Goal: Information Seeking & Learning: Check status

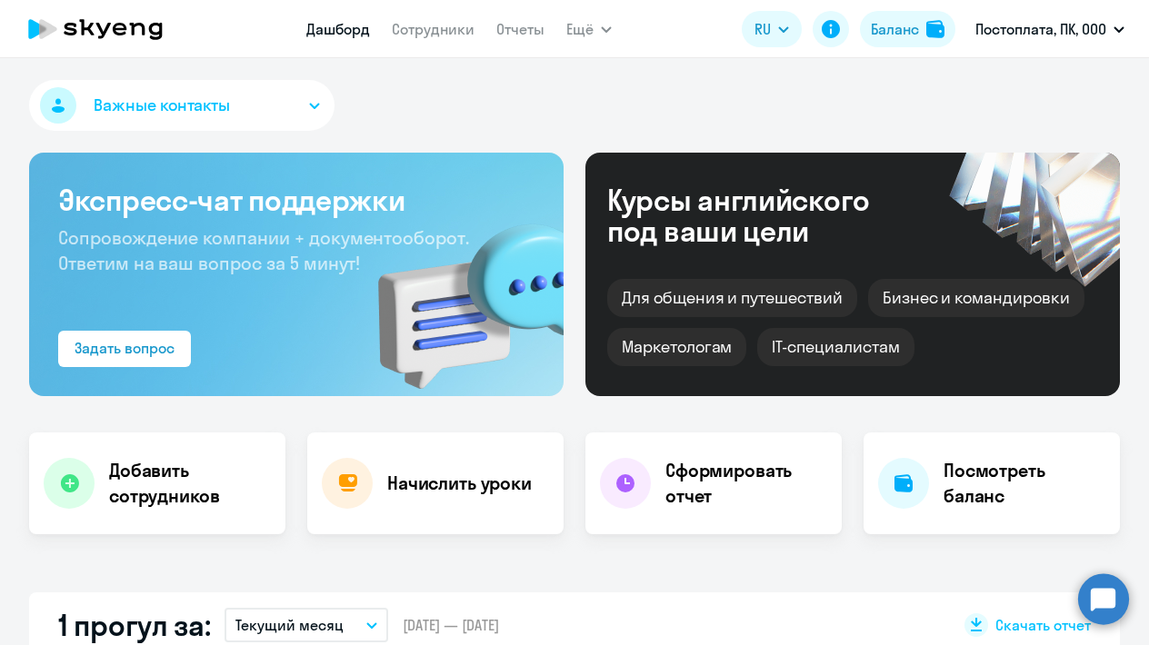
click at [435, 30] on link "Сотрудники" at bounding box center [433, 29] width 83 height 18
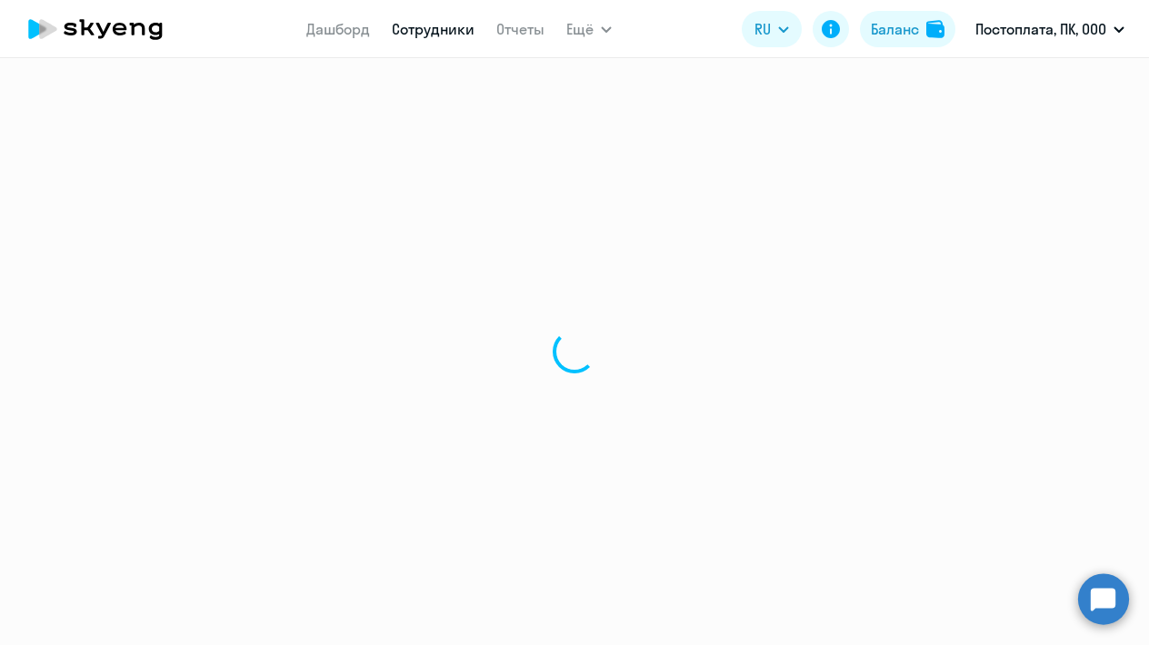
select select "30"
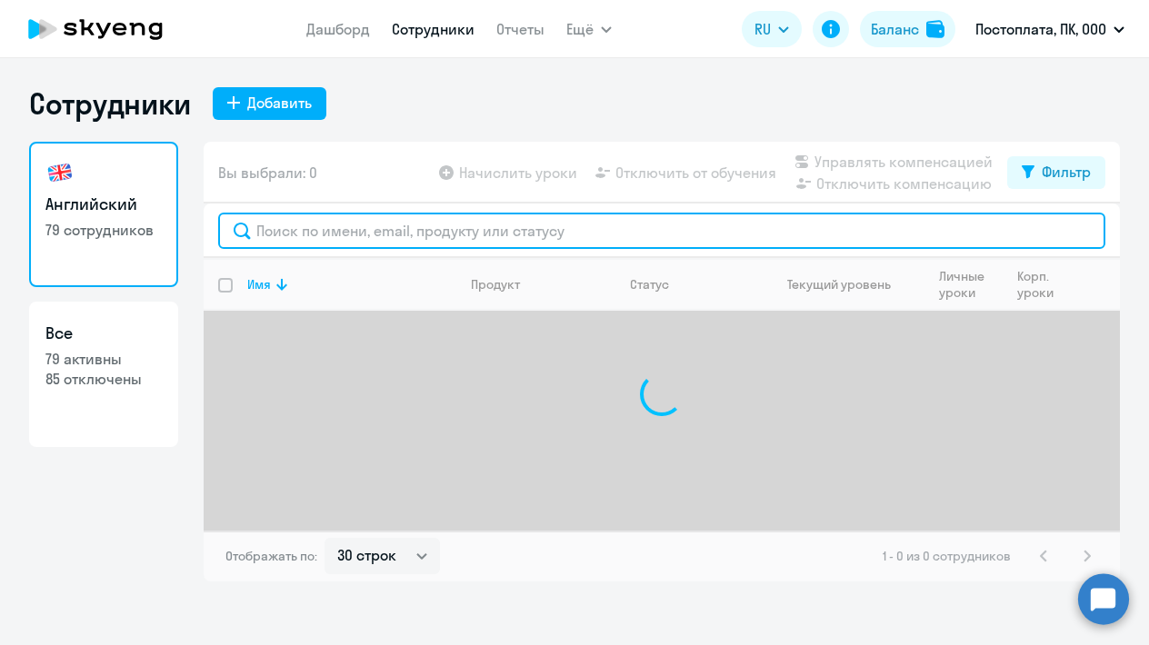
click at [339, 233] on input "text" at bounding box center [661, 231] width 887 height 36
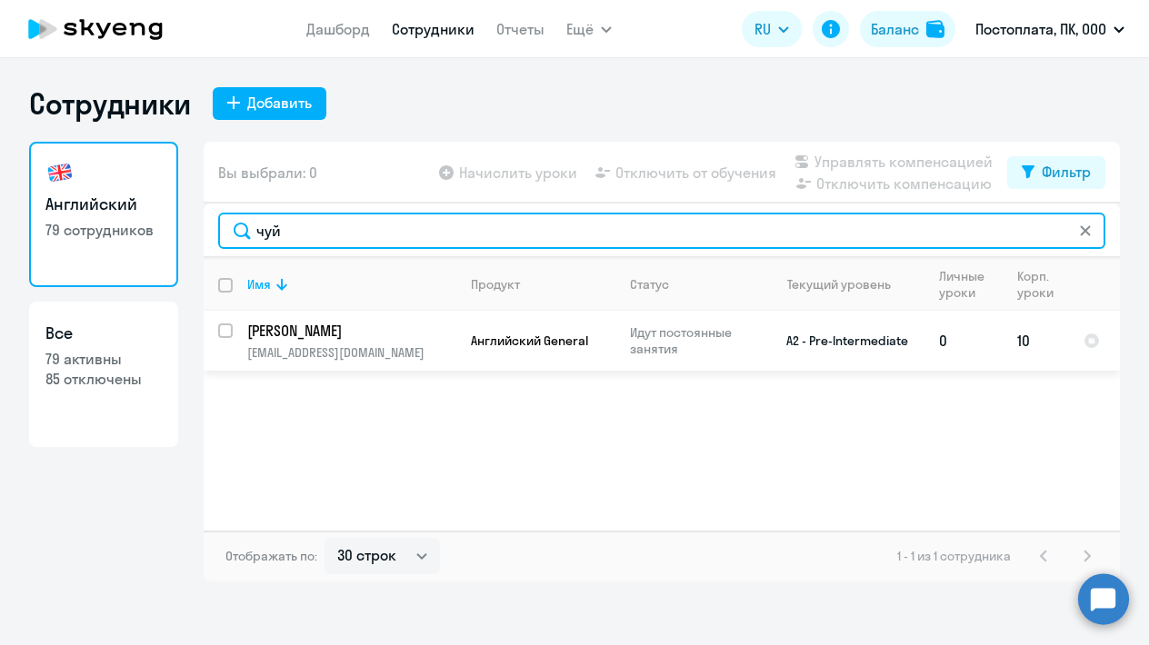
type input "чуй"
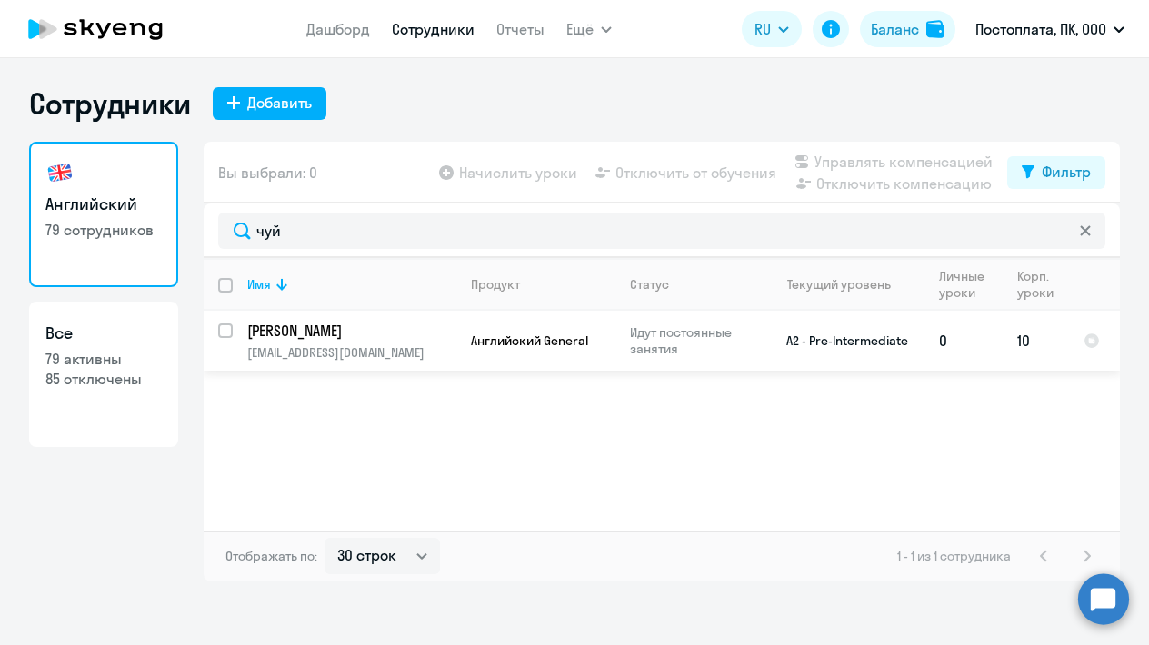
click at [319, 332] on p "[PERSON_NAME]" at bounding box center [349, 331] width 205 height 20
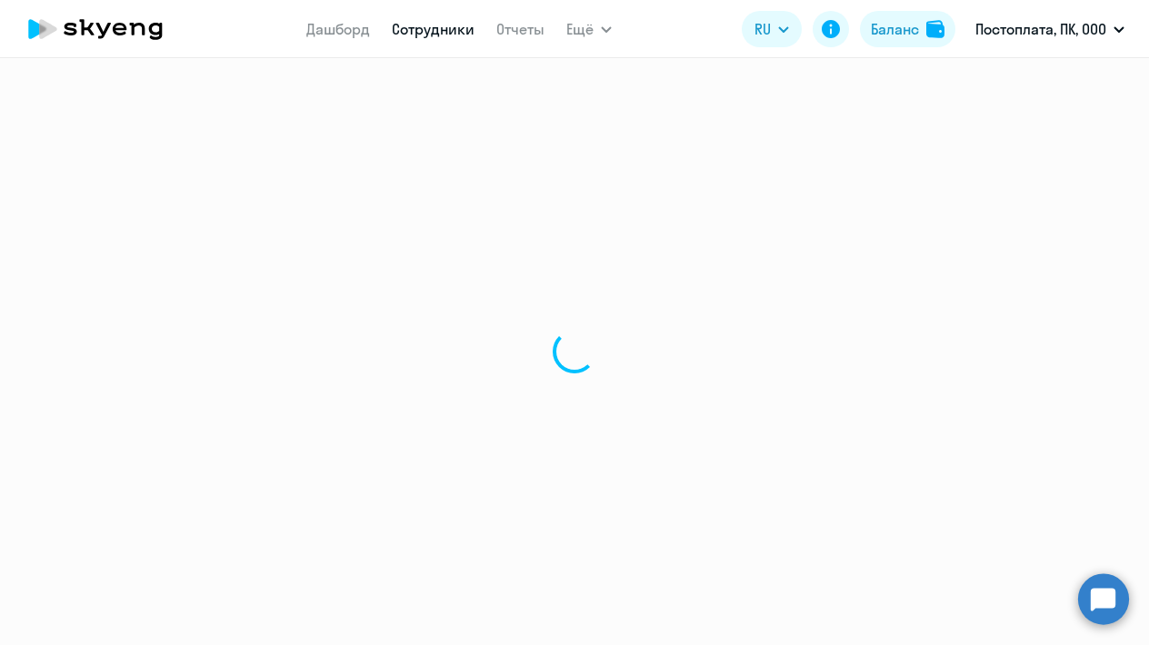
select select "english"
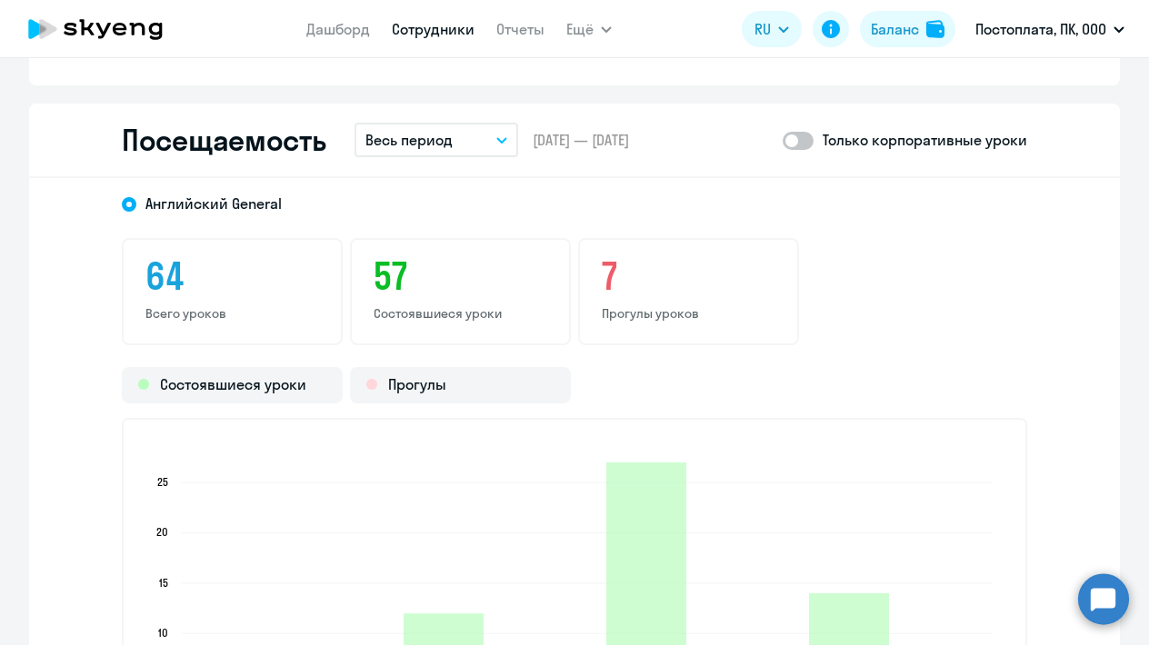
scroll to position [2344, 0]
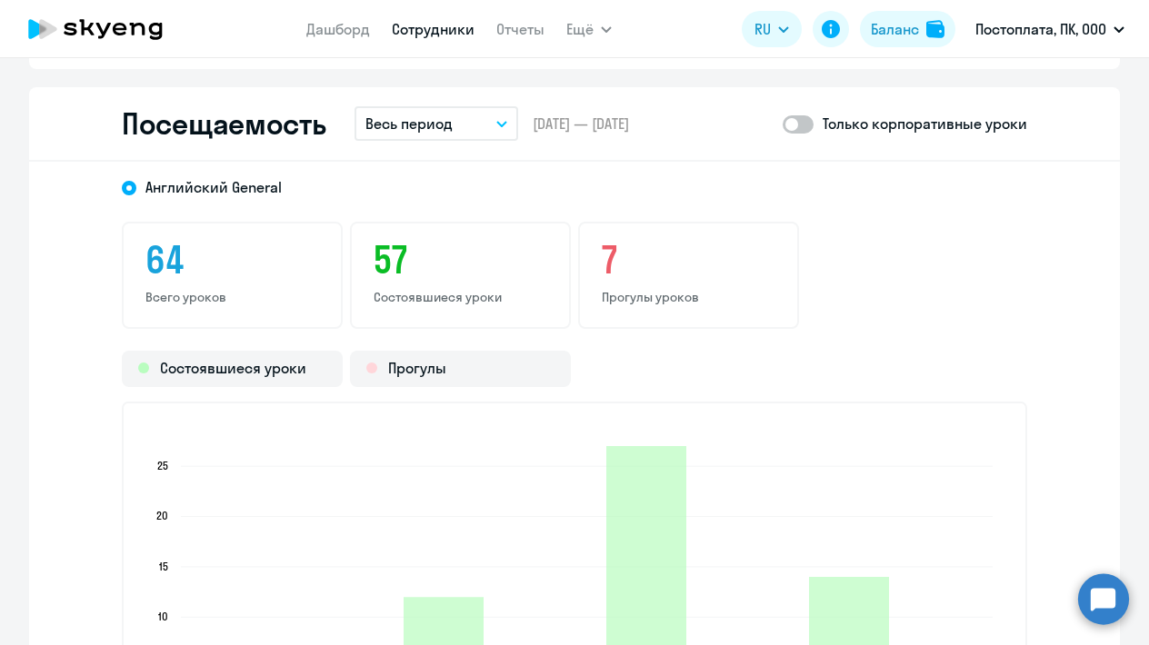
click at [801, 125] on span at bounding box center [798, 124] width 31 height 18
click at [783, 125] on input "checkbox" at bounding box center [782, 124] width 1 height 1
checkbox input "true"
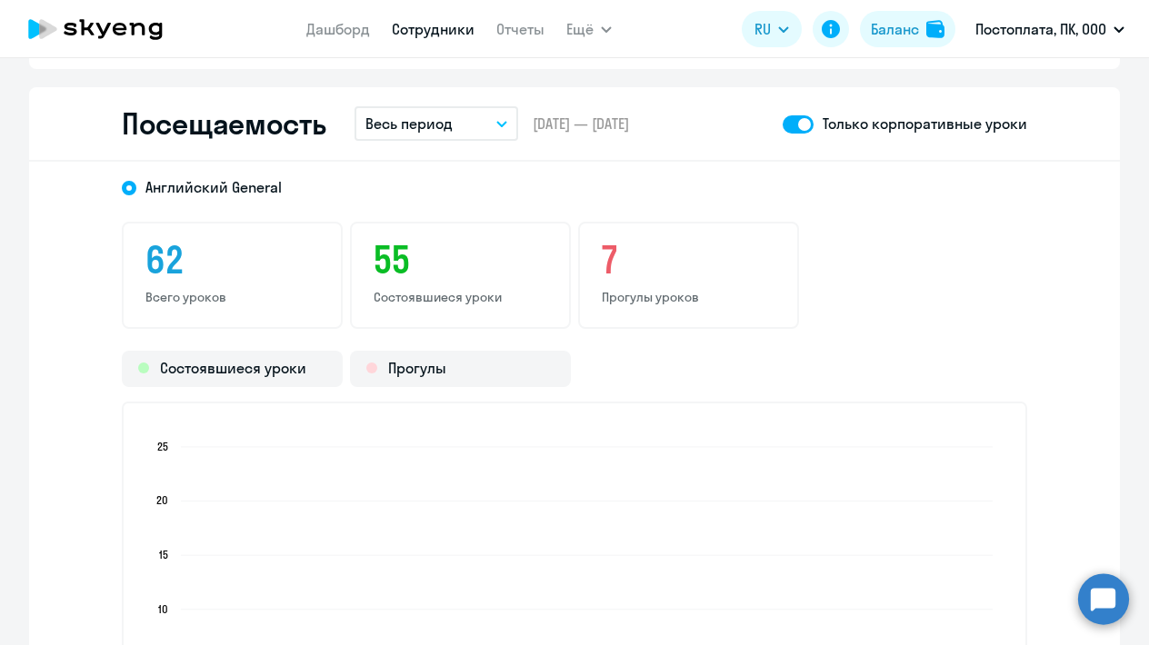
click at [468, 125] on button "Весь период" at bounding box center [437, 123] width 164 height 35
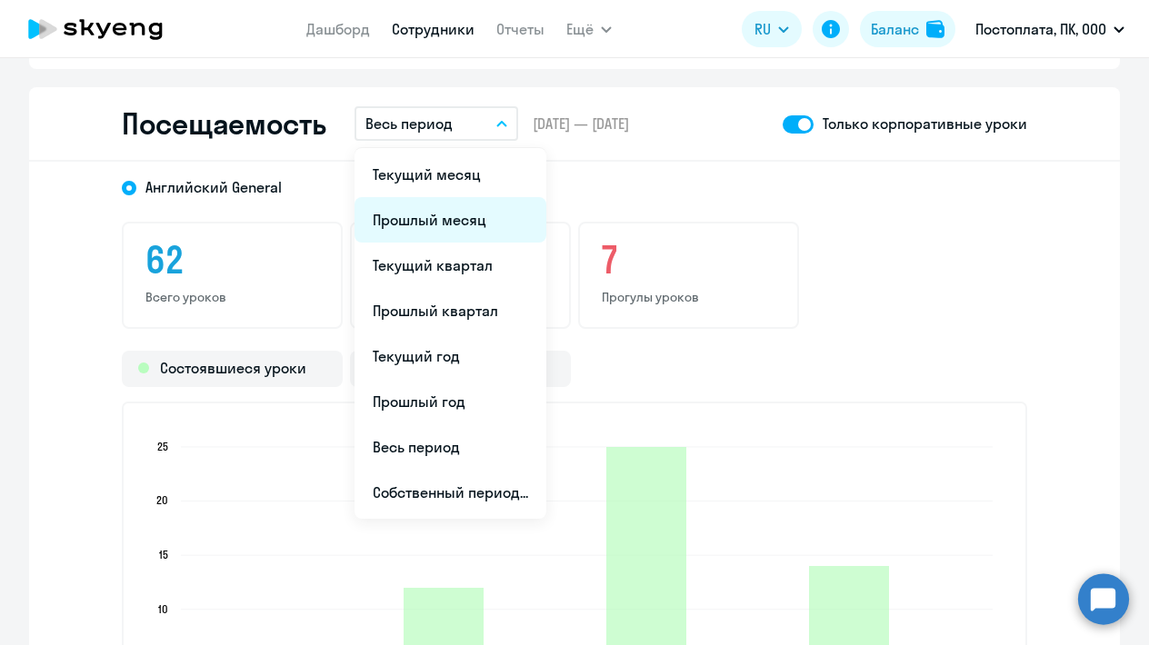
click at [431, 227] on li "Прошлый месяц" at bounding box center [451, 219] width 192 height 45
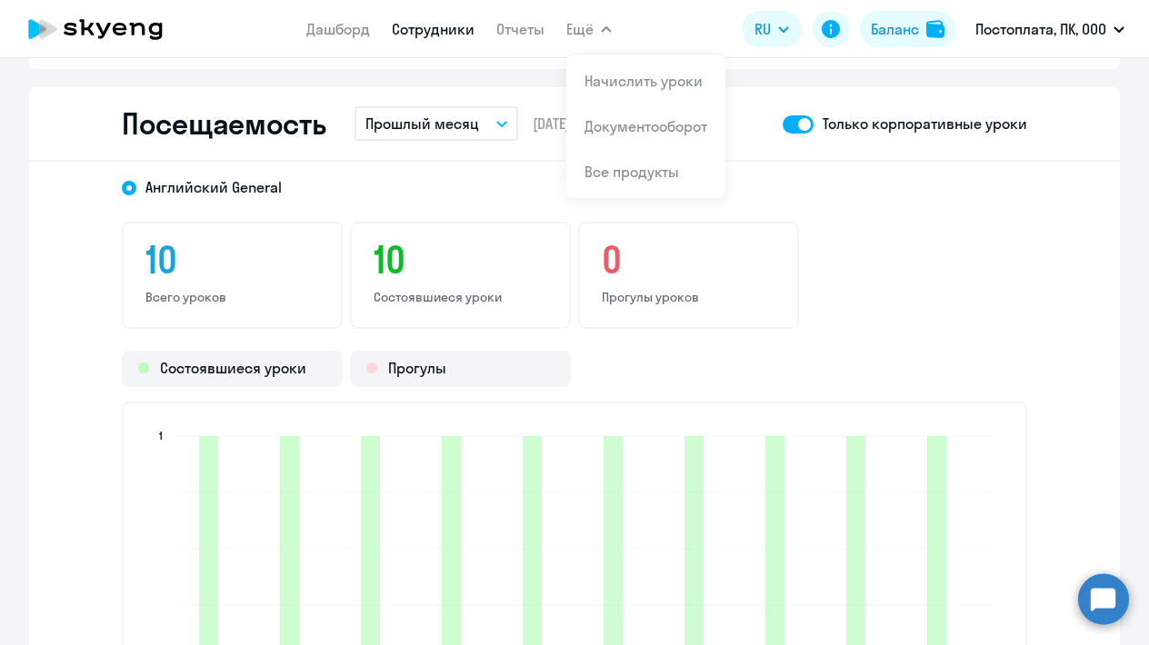
click at [417, 32] on link "Сотрудники" at bounding box center [433, 29] width 83 height 18
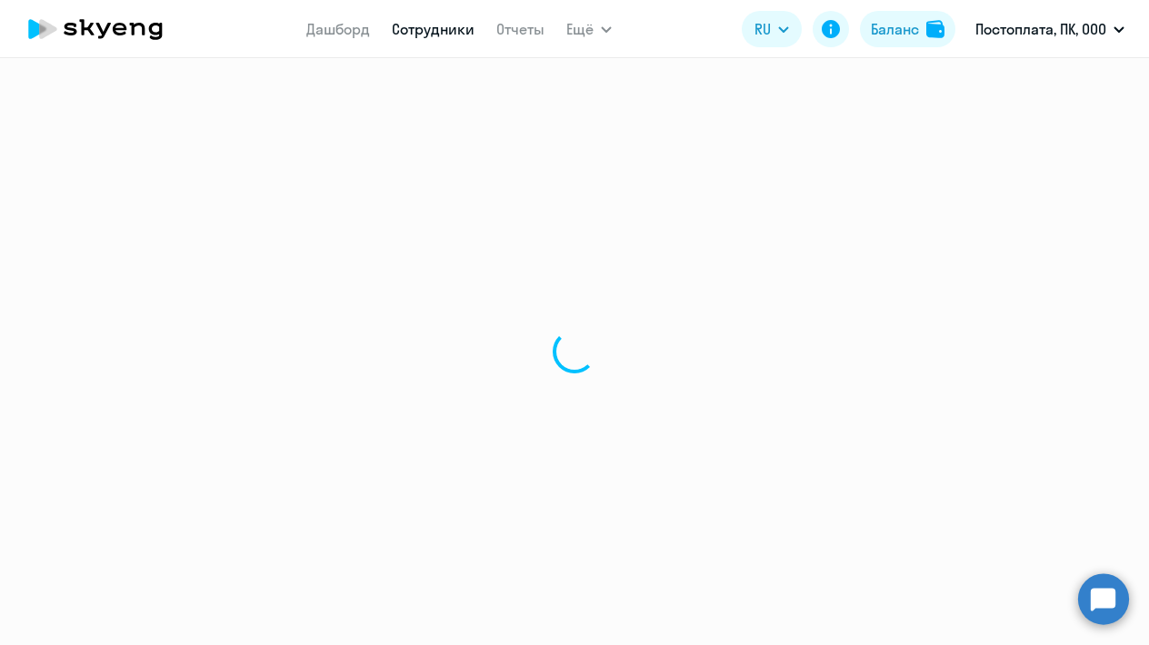
select select "30"
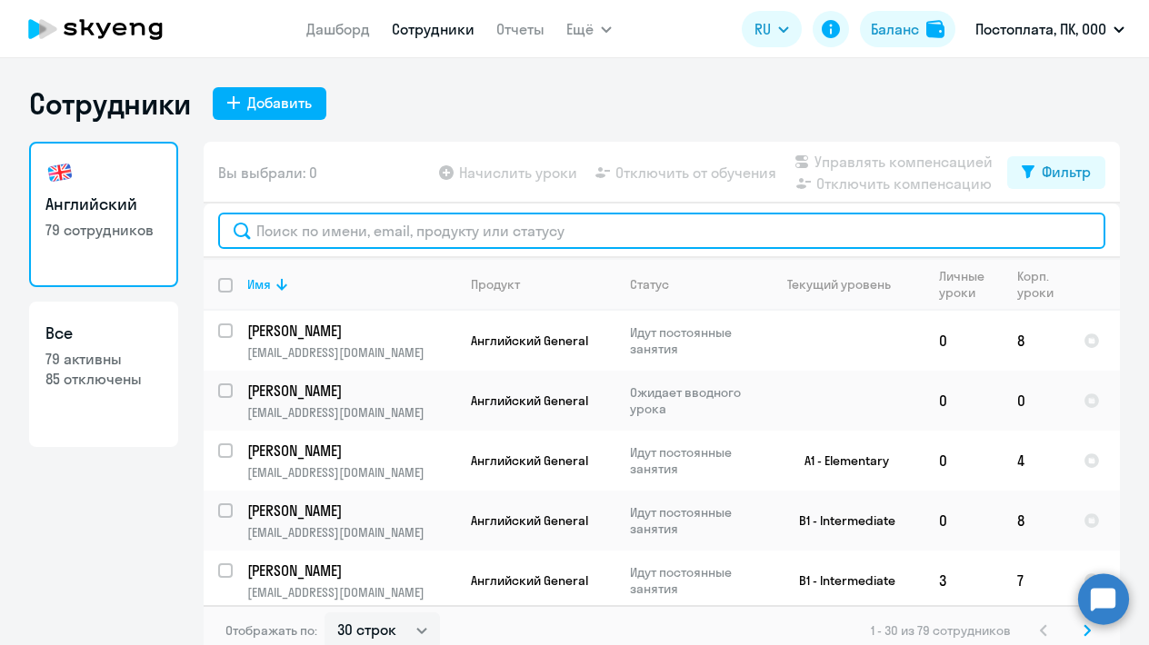
click at [323, 226] on input "text" at bounding box center [661, 231] width 887 height 36
type input "[PERSON_NAME]"
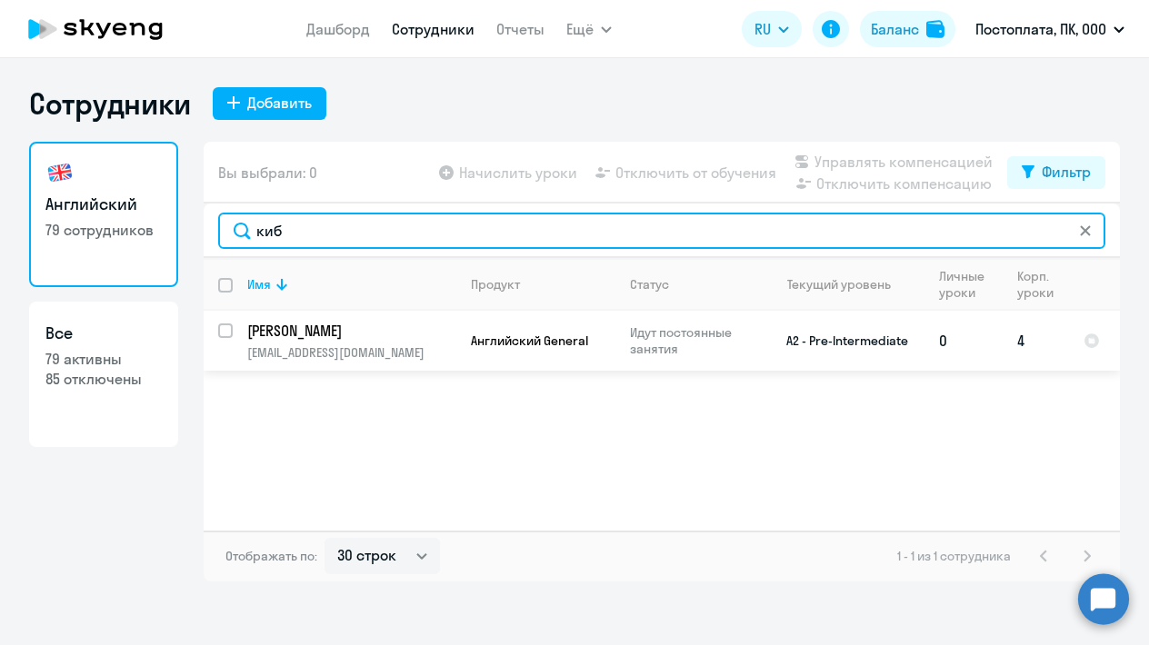
type input "киб"
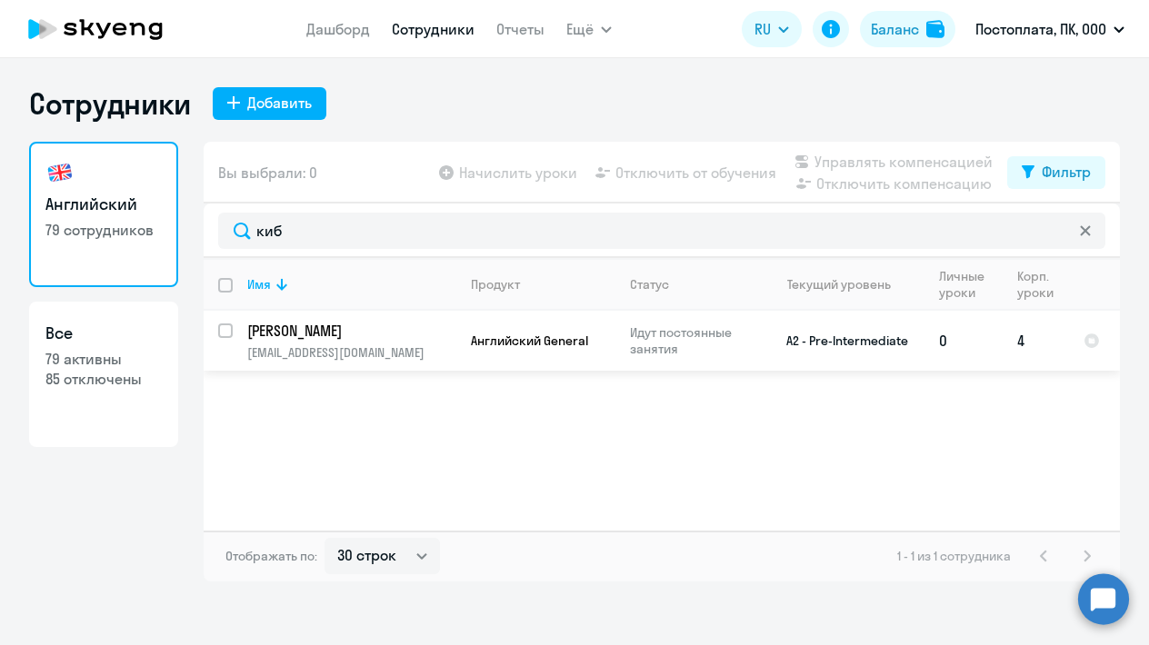
click at [306, 329] on p "[PERSON_NAME]" at bounding box center [349, 331] width 205 height 20
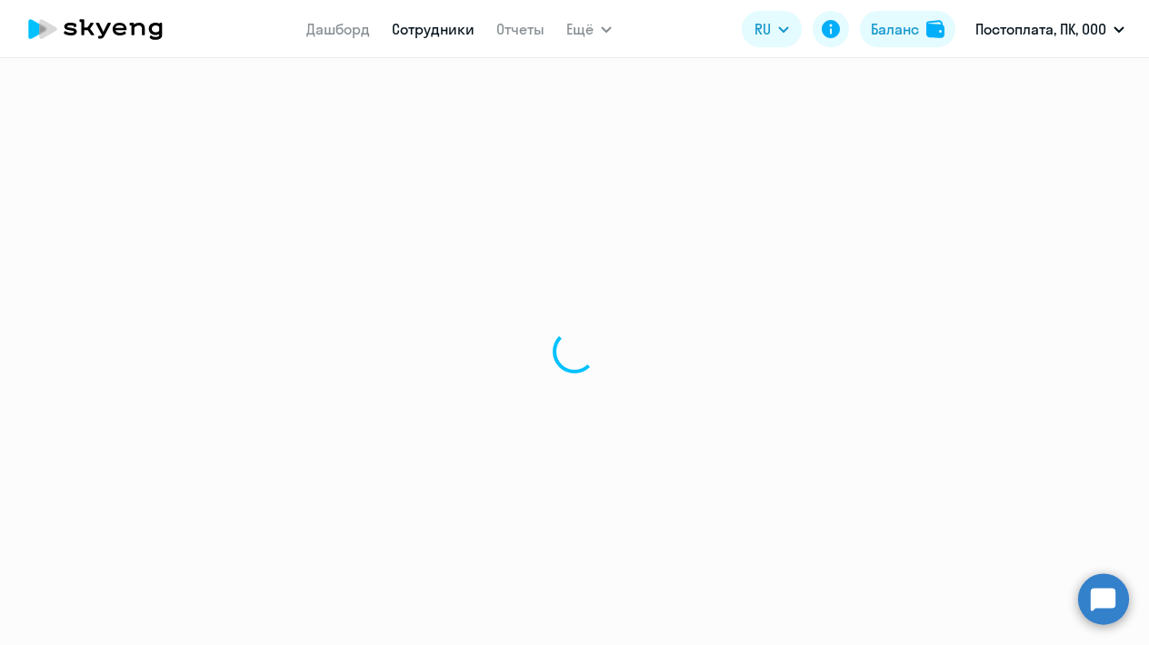
select select "english"
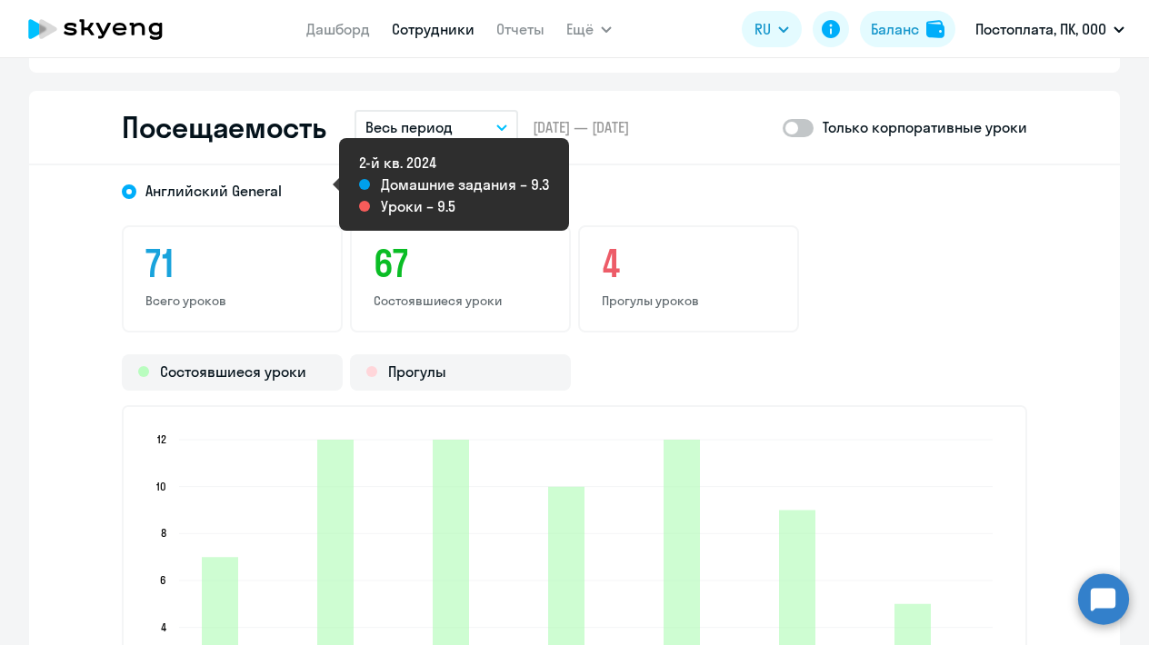
scroll to position [2330, 0]
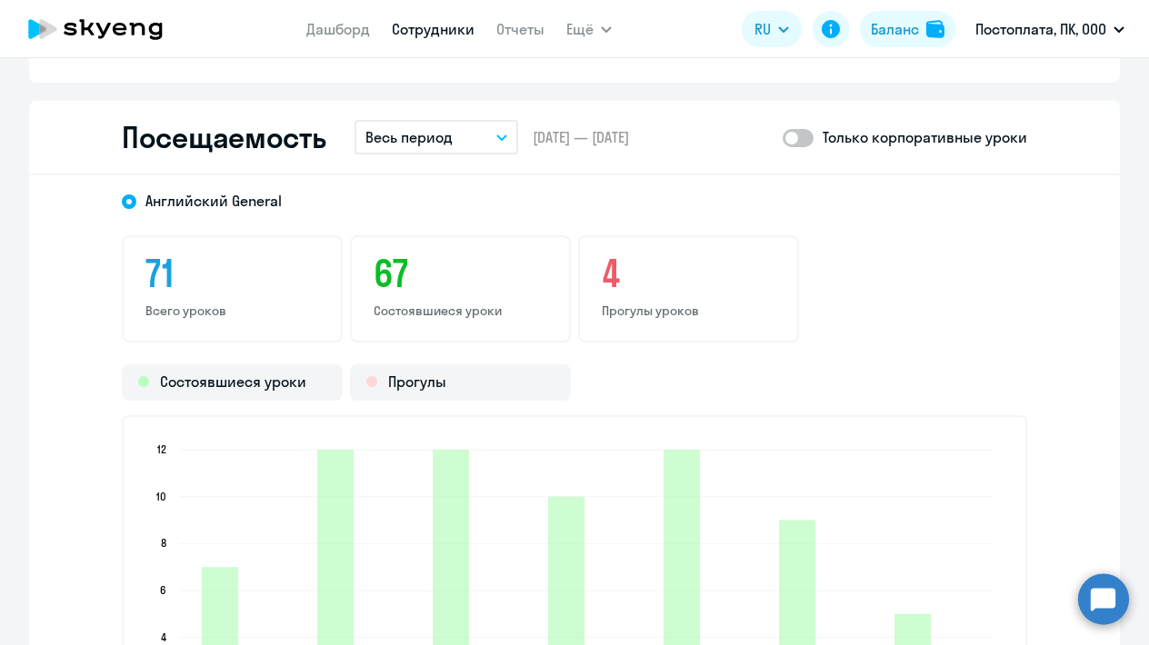
click at [805, 132] on span at bounding box center [798, 138] width 31 height 18
click at [783, 137] on input "checkbox" at bounding box center [782, 137] width 1 height 1
checkbox input "true"
click at [466, 137] on button "Весь период" at bounding box center [437, 137] width 164 height 35
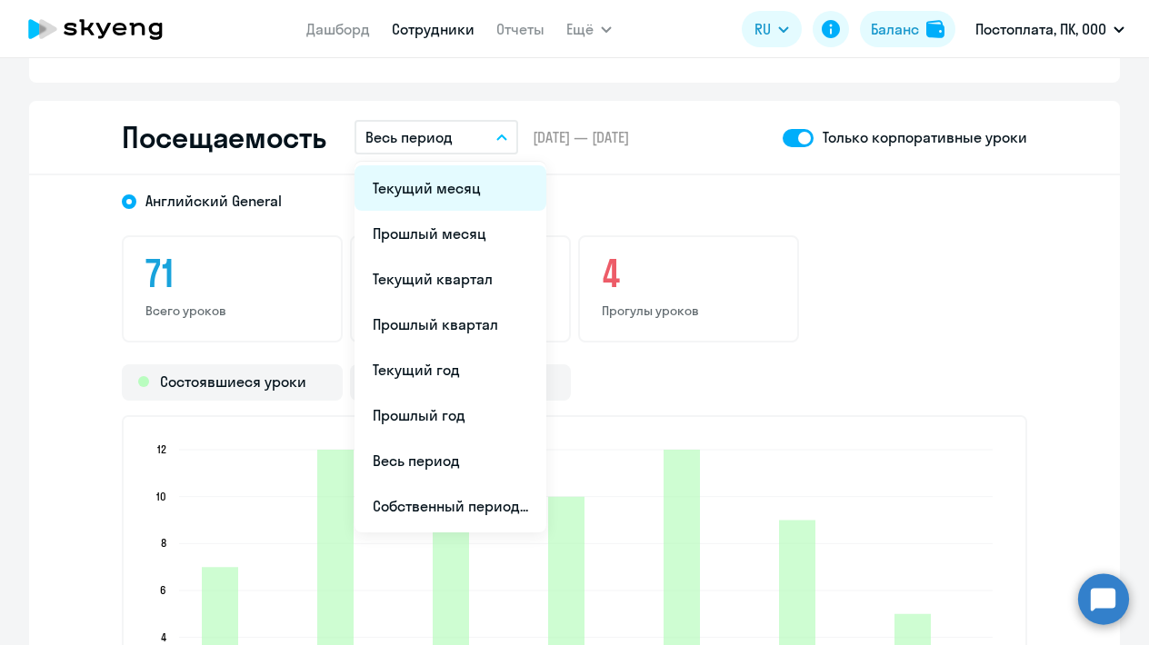
click at [445, 192] on li "Текущий месяц" at bounding box center [451, 187] width 192 height 45
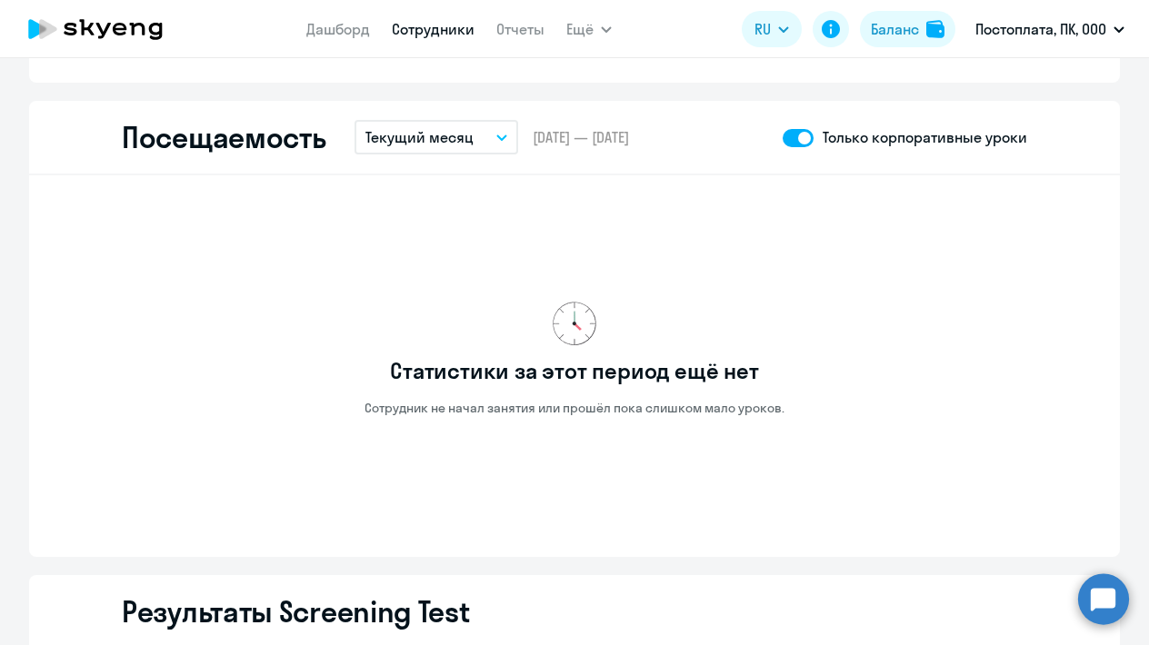
click at [457, 149] on button "Текущий месяц" at bounding box center [437, 137] width 164 height 35
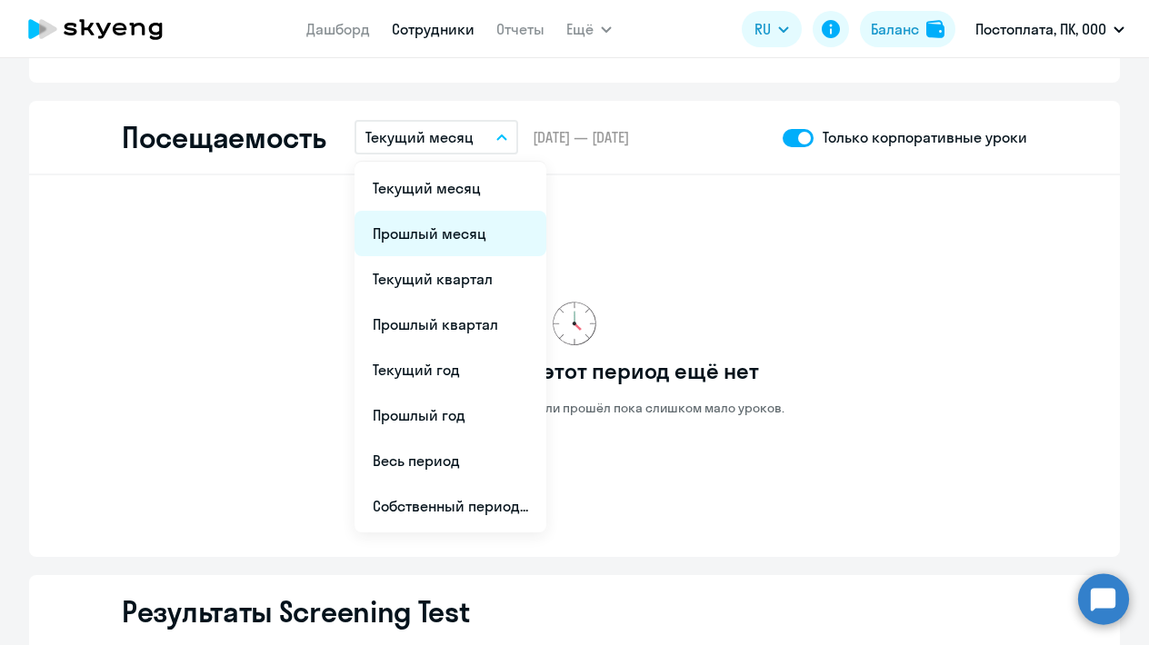
click at [425, 252] on li "Прошлый месяц" at bounding box center [451, 233] width 192 height 45
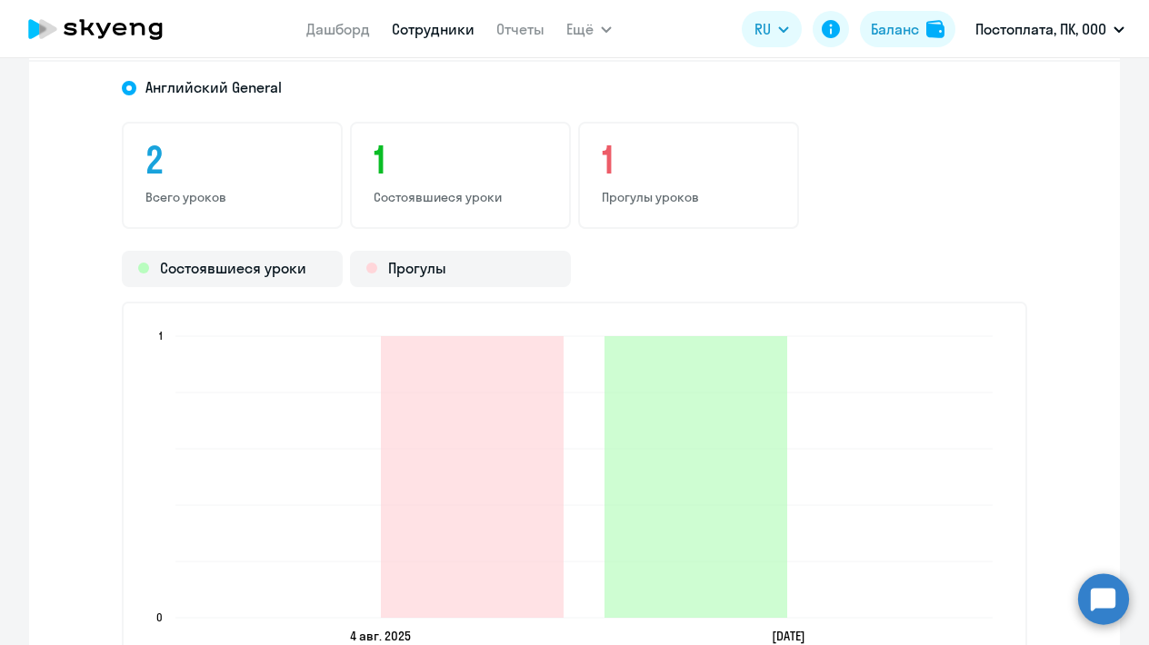
scroll to position [2440, 0]
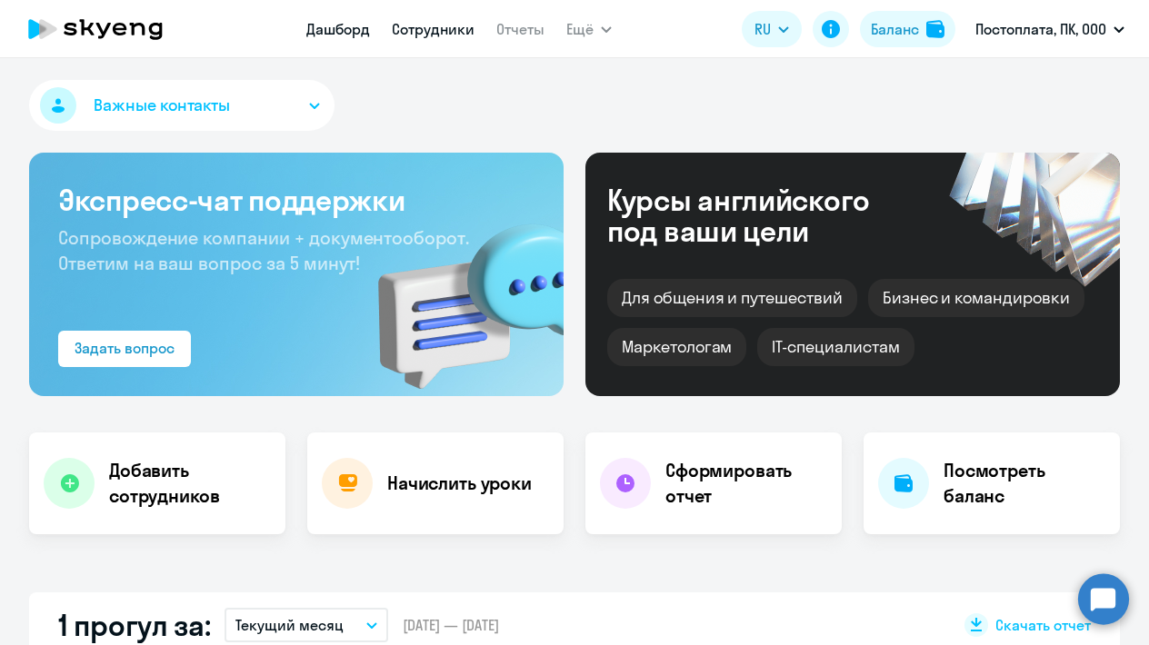
click at [437, 30] on link "Сотрудники" at bounding box center [433, 29] width 83 height 18
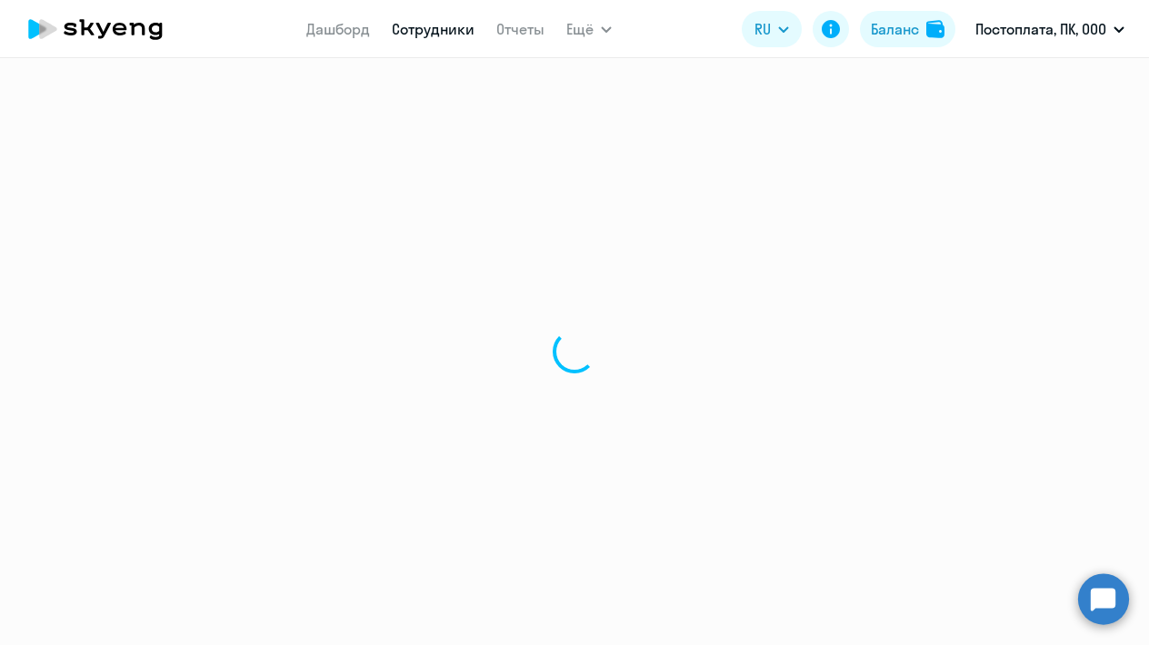
select select "30"
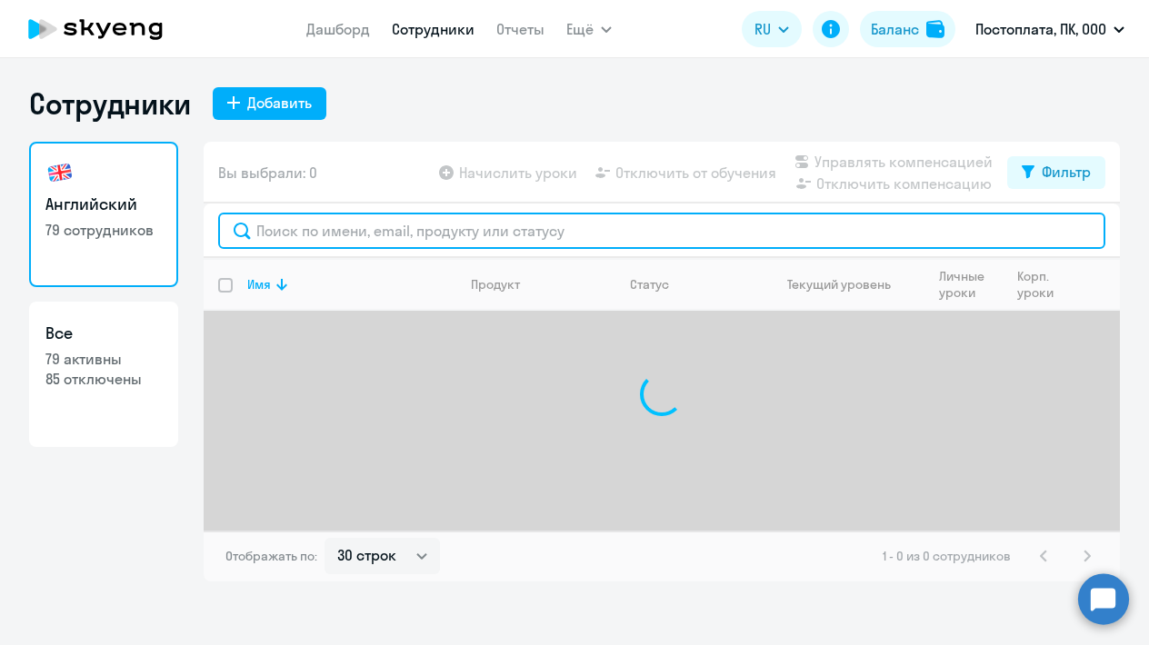
click at [386, 229] on input "text" at bounding box center [661, 231] width 887 height 36
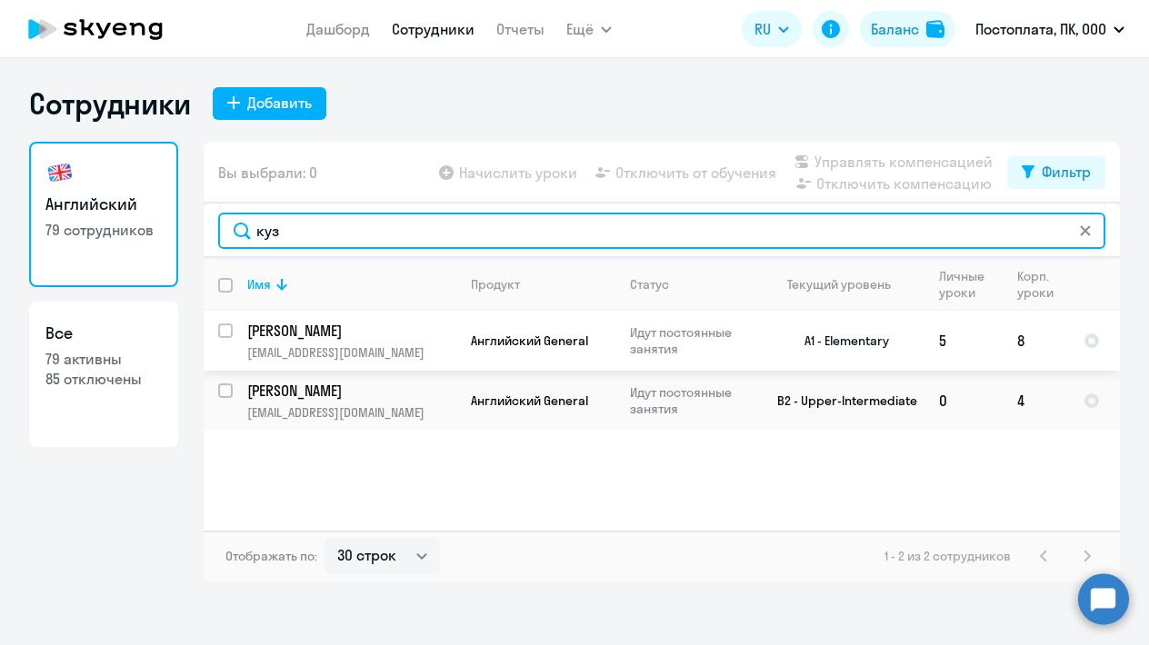
type input "куз"
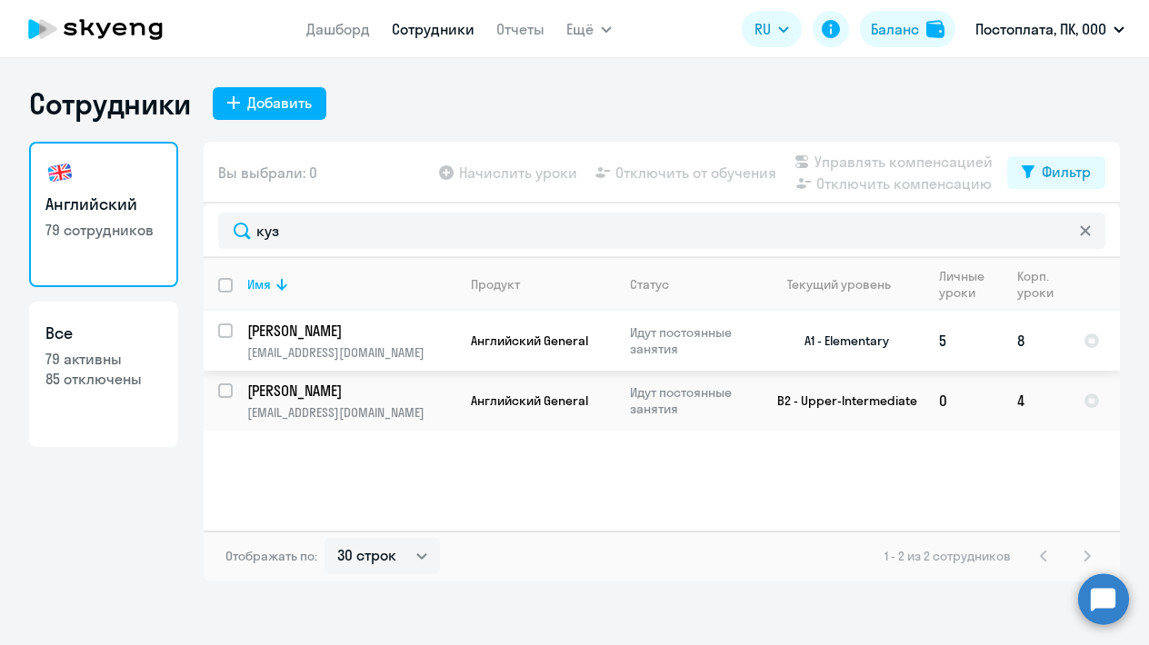
click at [334, 334] on p "Кузнецова Мария" at bounding box center [349, 331] width 205 height 20
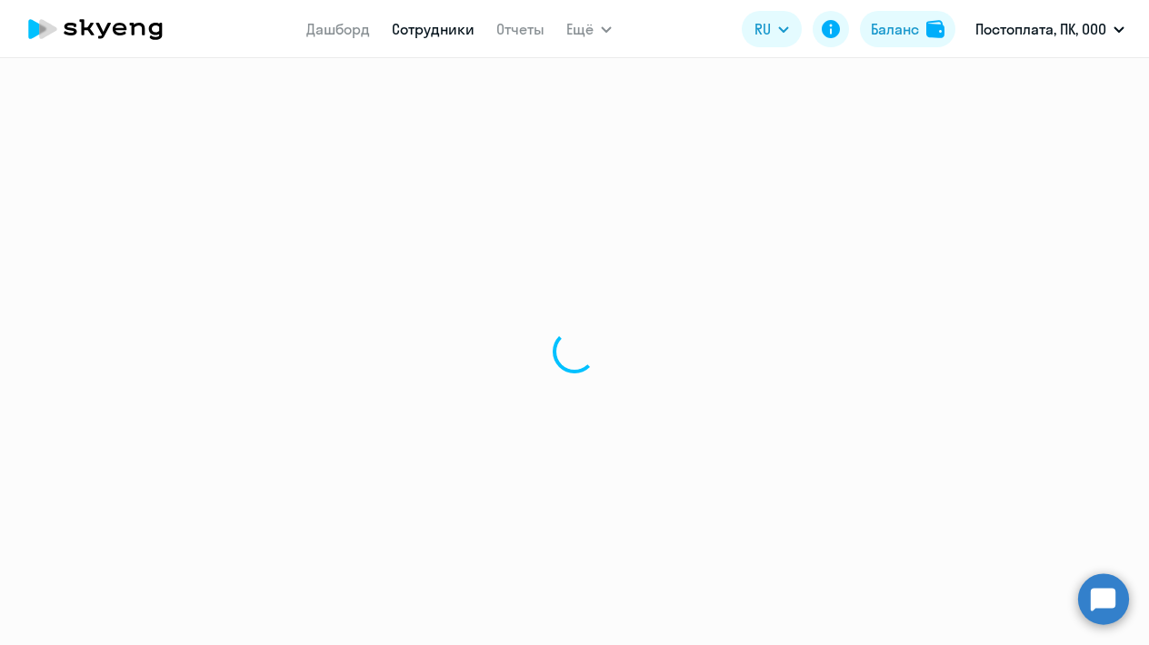
select select "english"
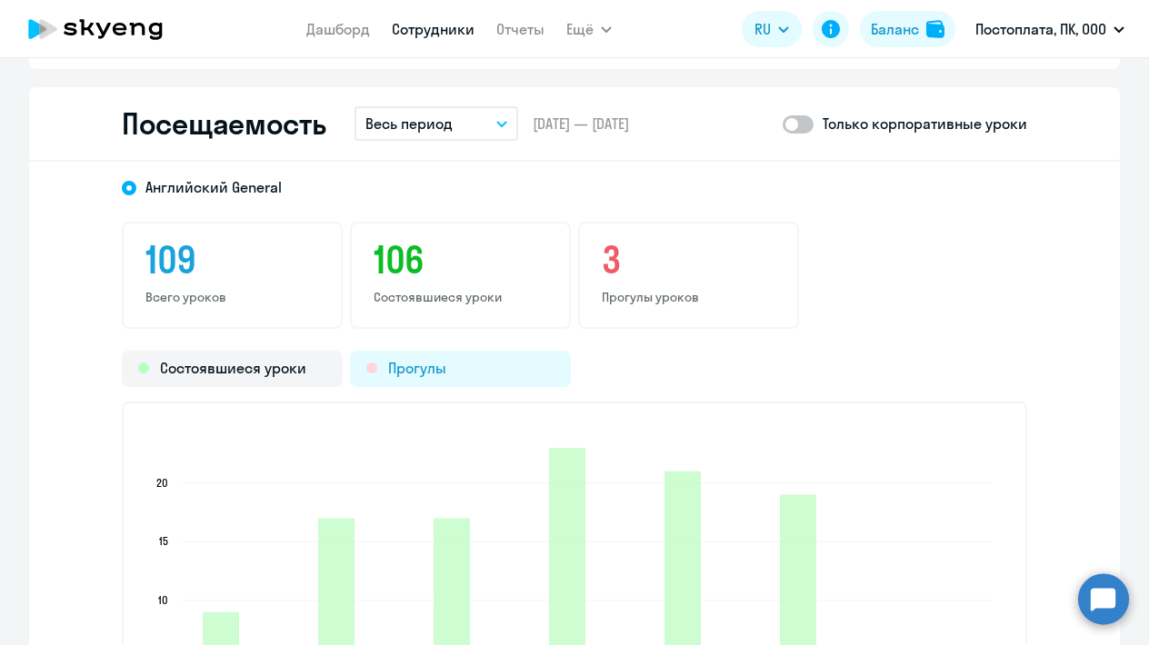
scroll to position [2342, 0]
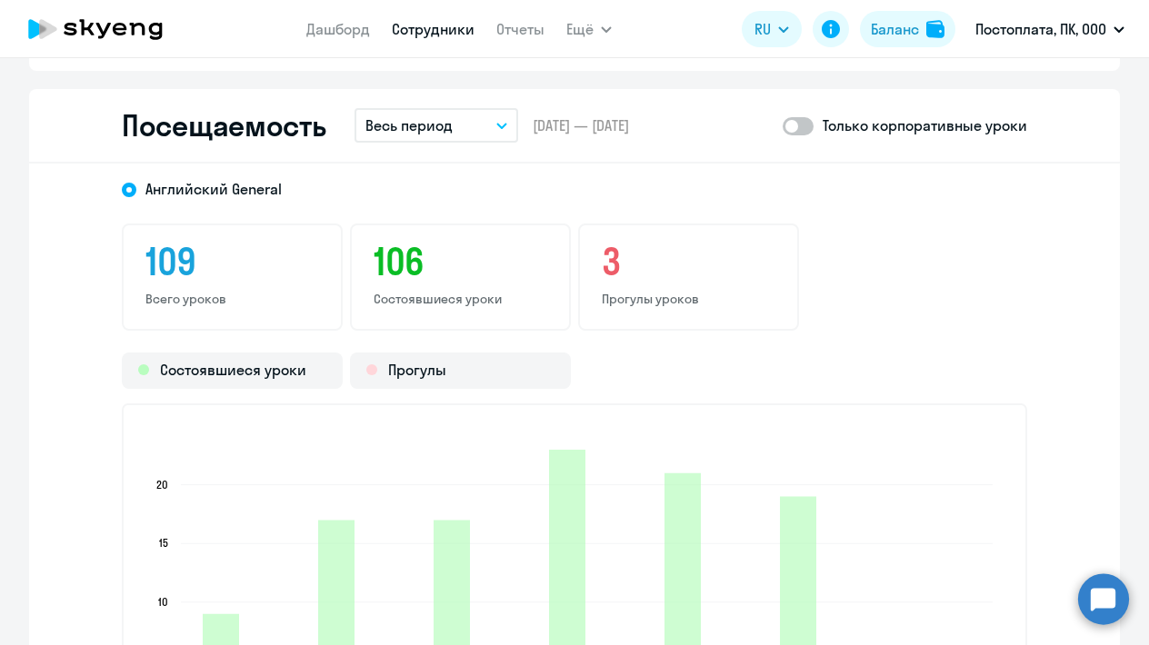
click at [806, 125] on span at bounding box center [798, 126] width 31 height 18
click at [783, 125] on input "checkbox" at bounding box center [782, 125] width 1 height 1
checkbox input "true"
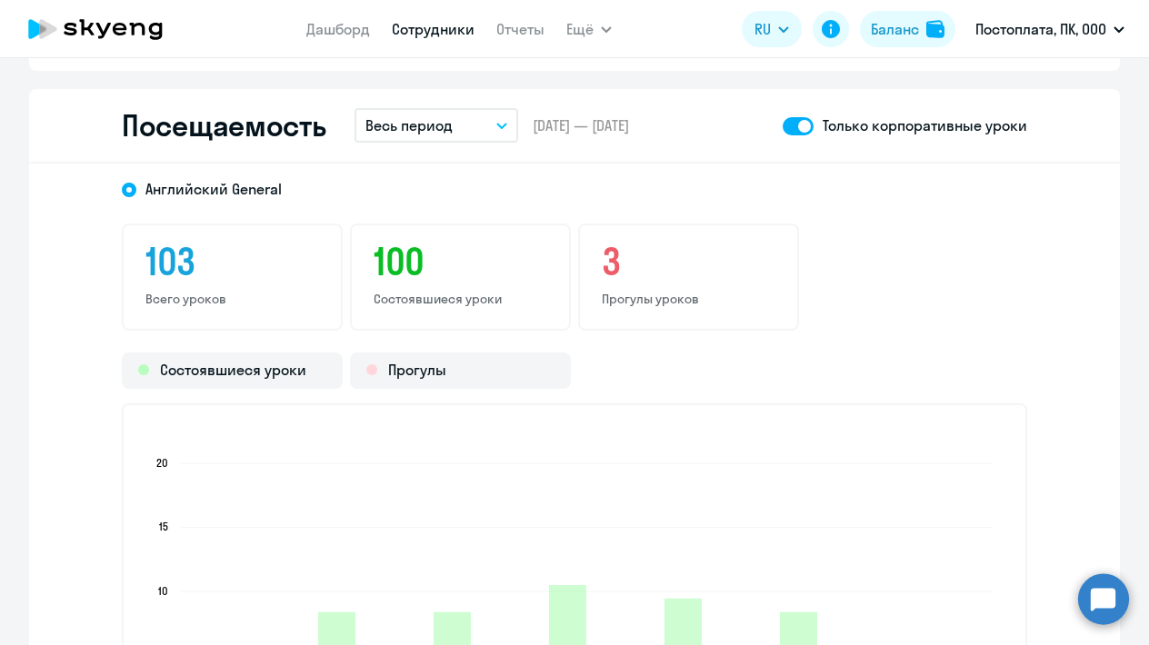
click at [427, 136] on button "Весь период" at bounding box center [437, 125] width 164 height 35
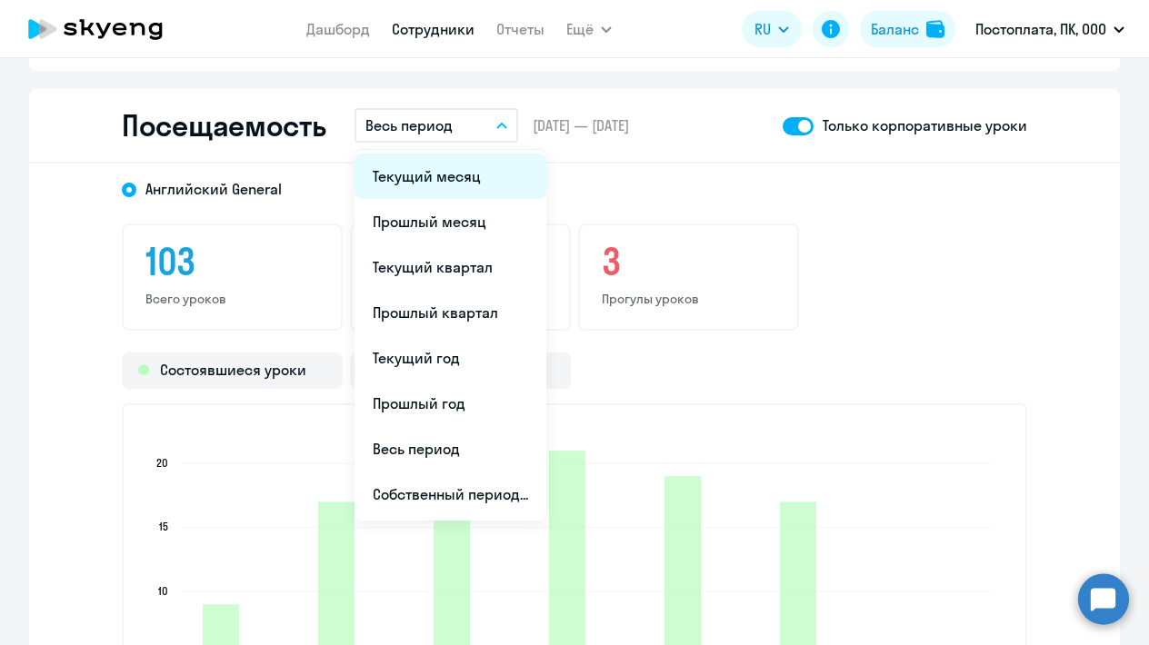
click at [429, 187] on li "Текущий месяц" at bounding box center [451, 176] width 192 height 45
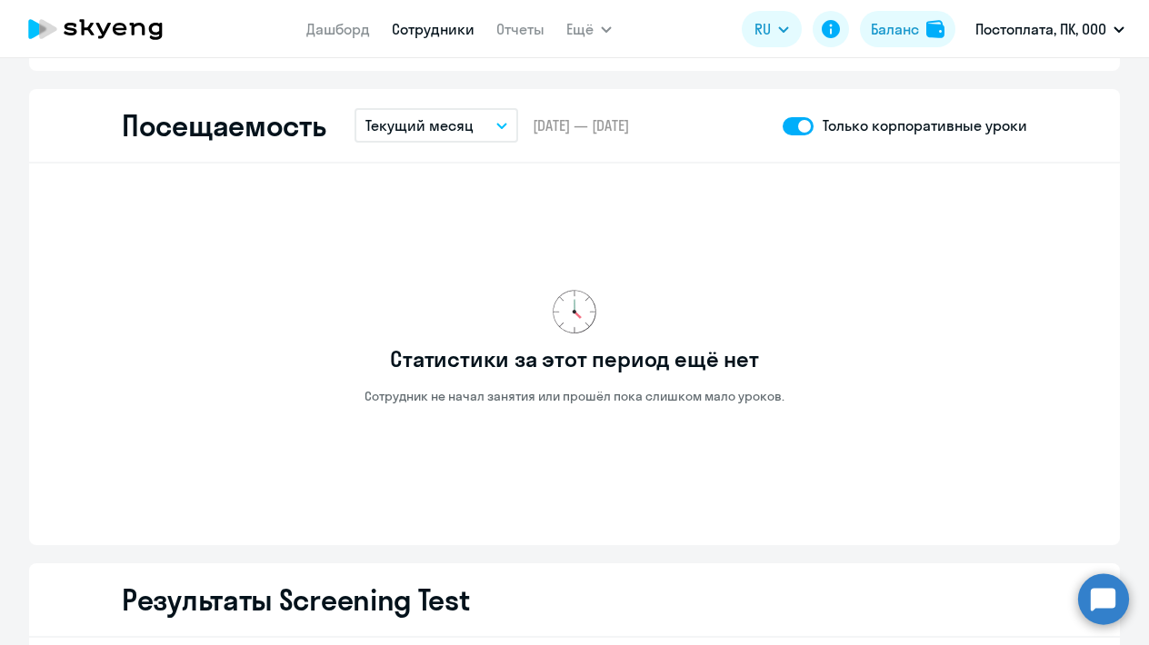
click at [457, 125] on p "Текущий месяц" at bounding box center [419, 126] width 108 height 22
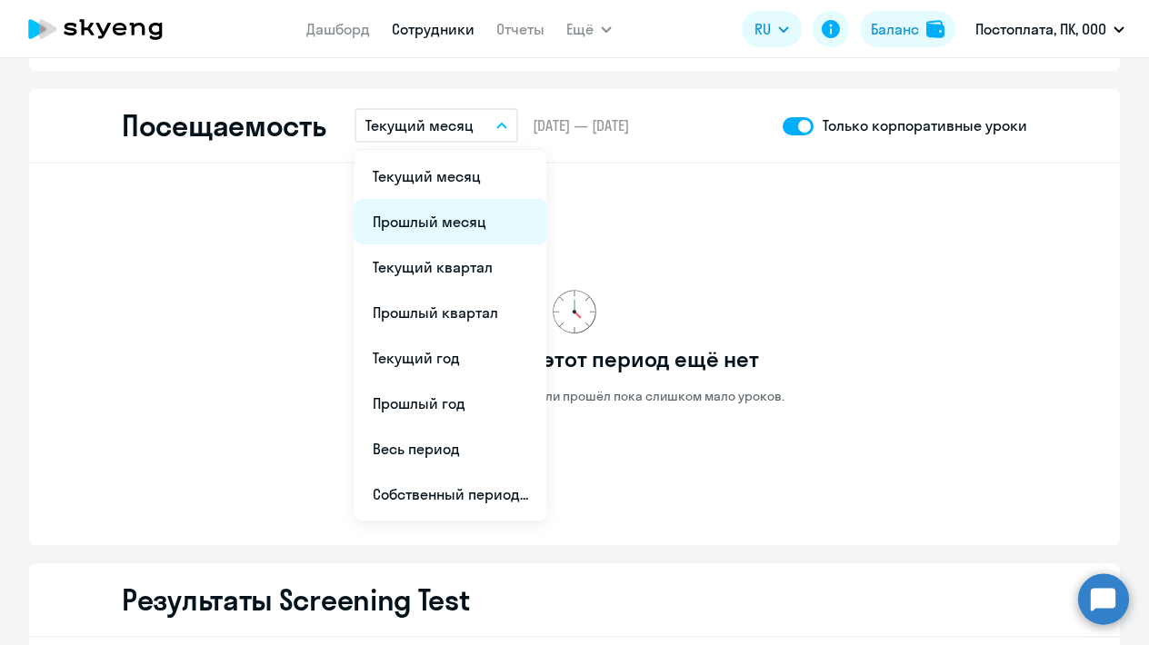
click at [448, 225] on li "Прошлый месяц" at bounding box center [451, 221] width 192 height 45
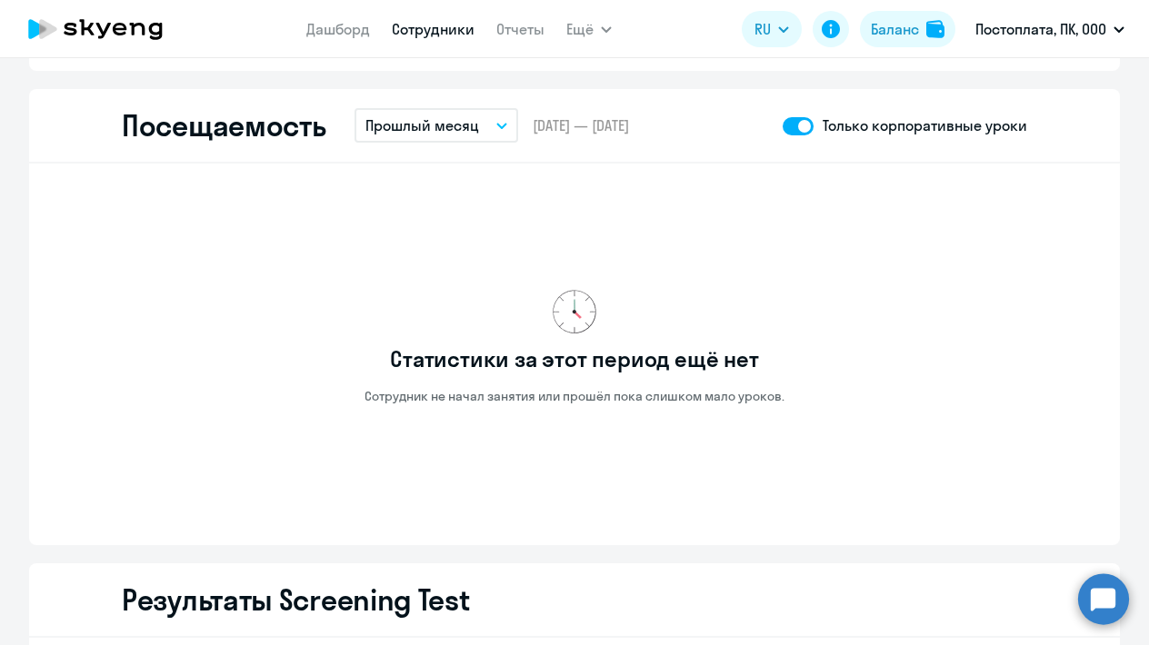
click at [421, 37] on link "Сотрудники" at bounding box center [433, 29] width 83 height 18
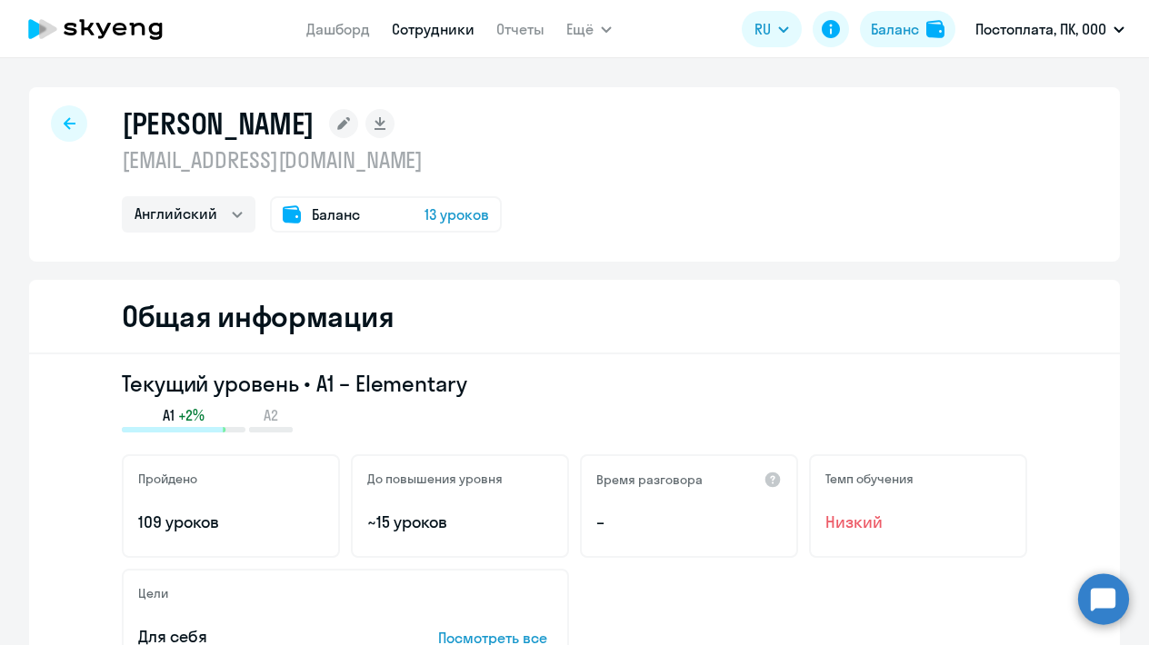
select select "30"
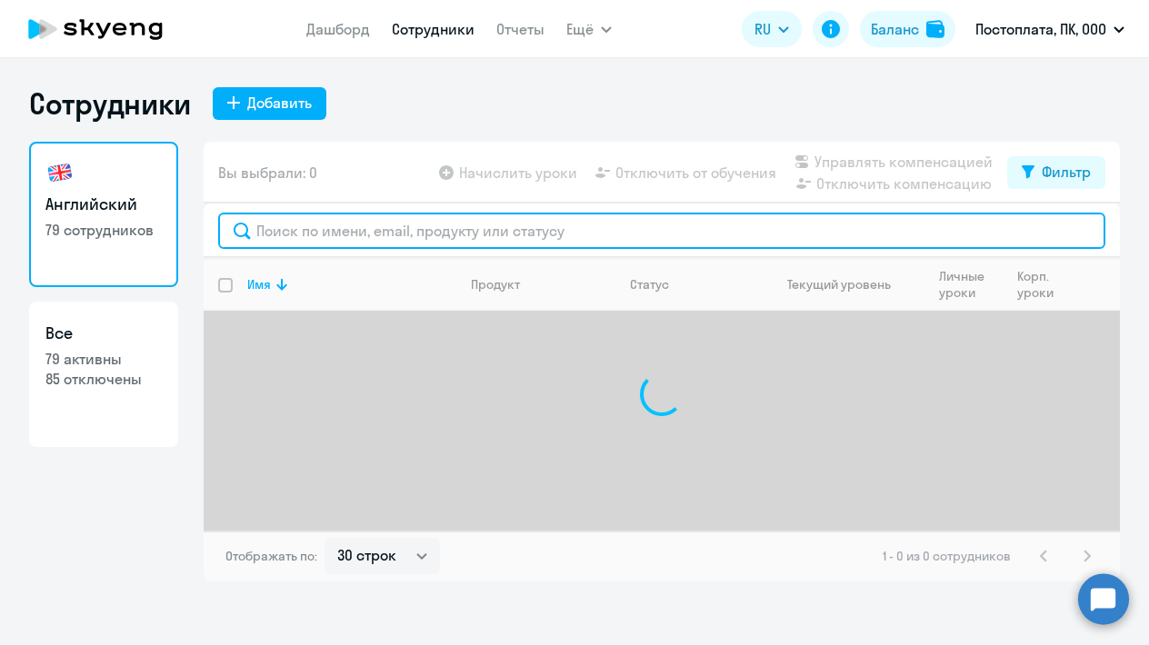
click at [379, 237] on input "text" at bounding box center [661, 231] width 887 height 36
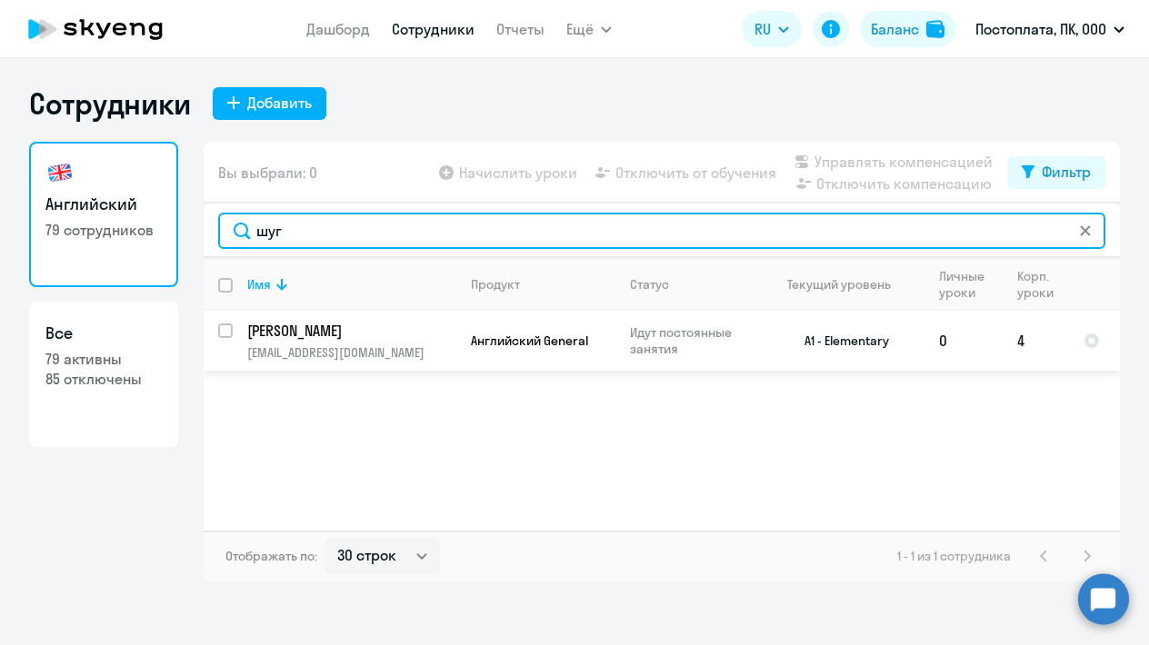
type input "шуг"
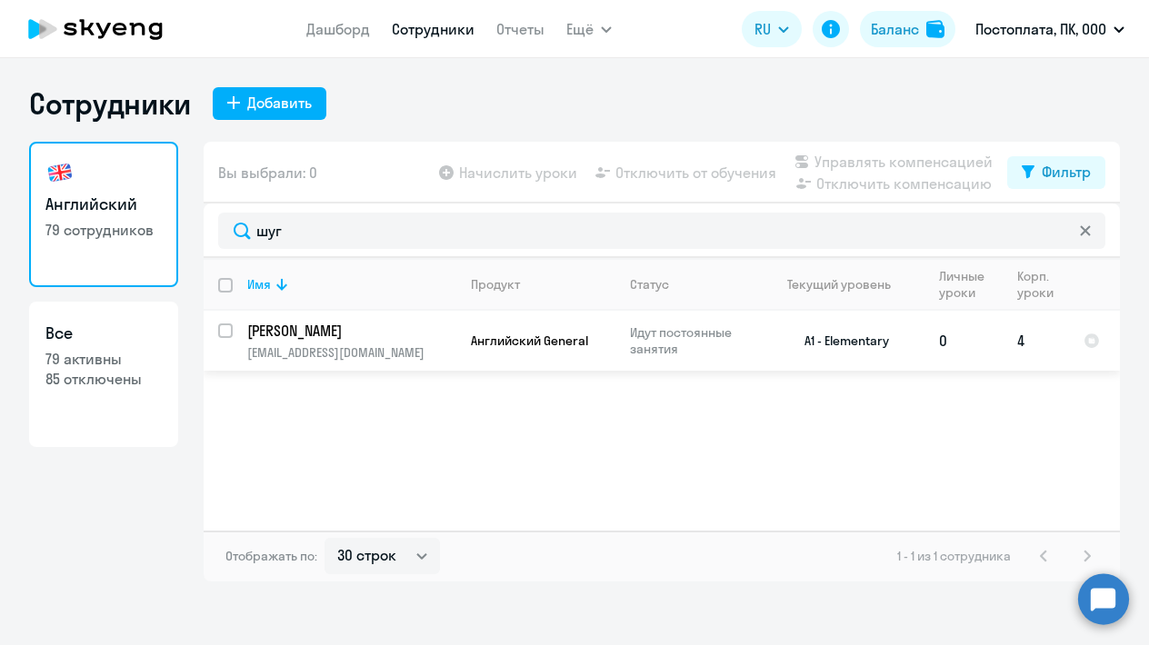
click at [297, 330] on p "[PERSON_NAME]" at bounding box center [349, 331] width 205 height 20
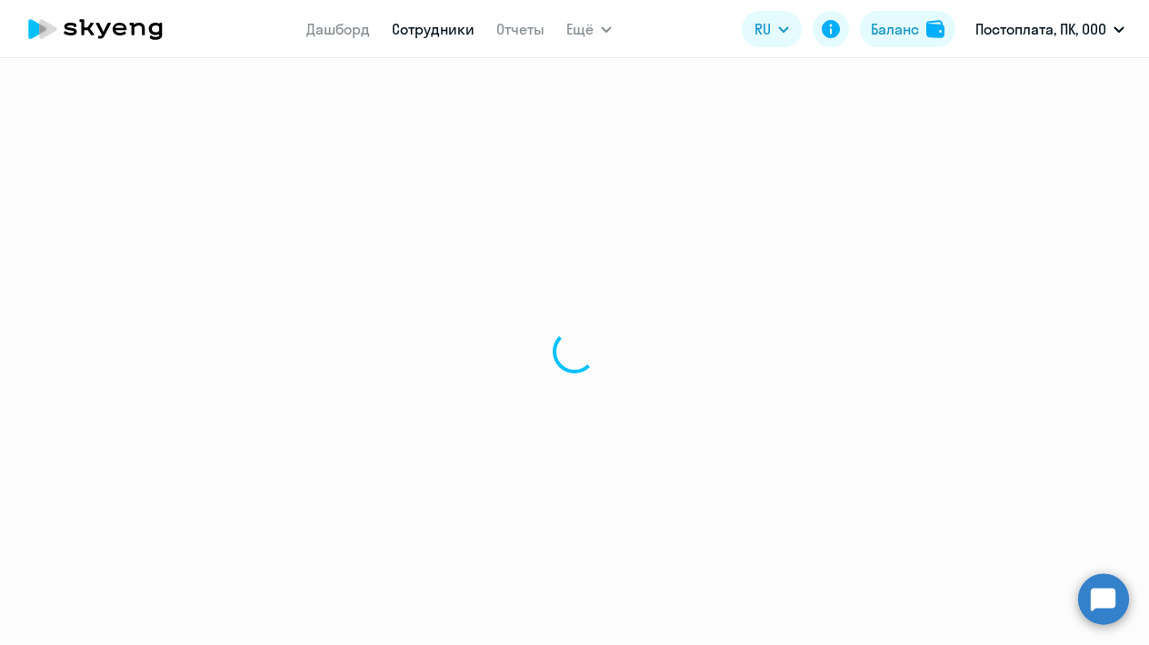
select select "english"
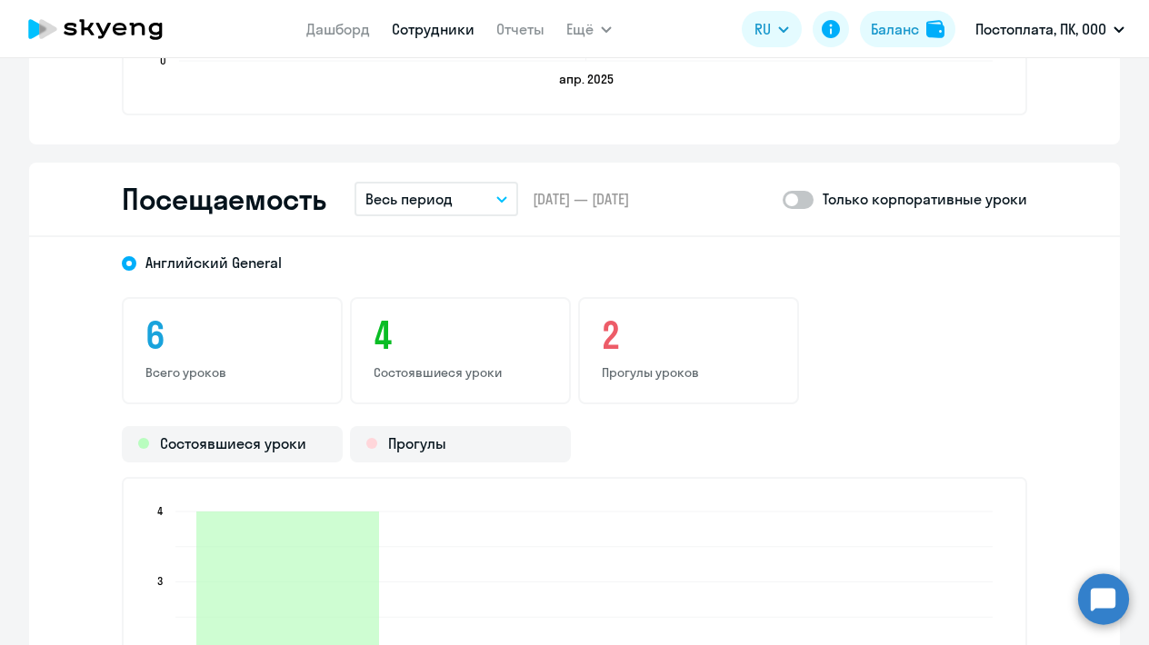
scroll to position [2275, 0]
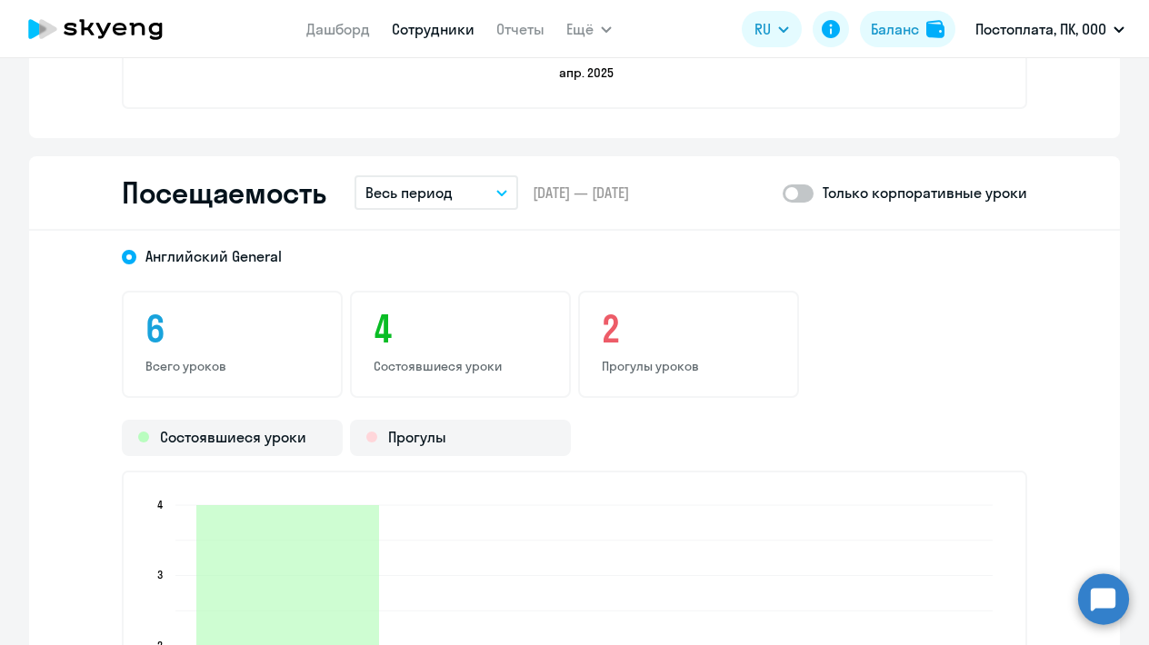
click at [809, 193] on span at bounding box center [798, 194] width 31 height 18
click at [783, 193] on input "checkbox" at bounding box center [782, 193] width 1 height 1
checkbox input "true"
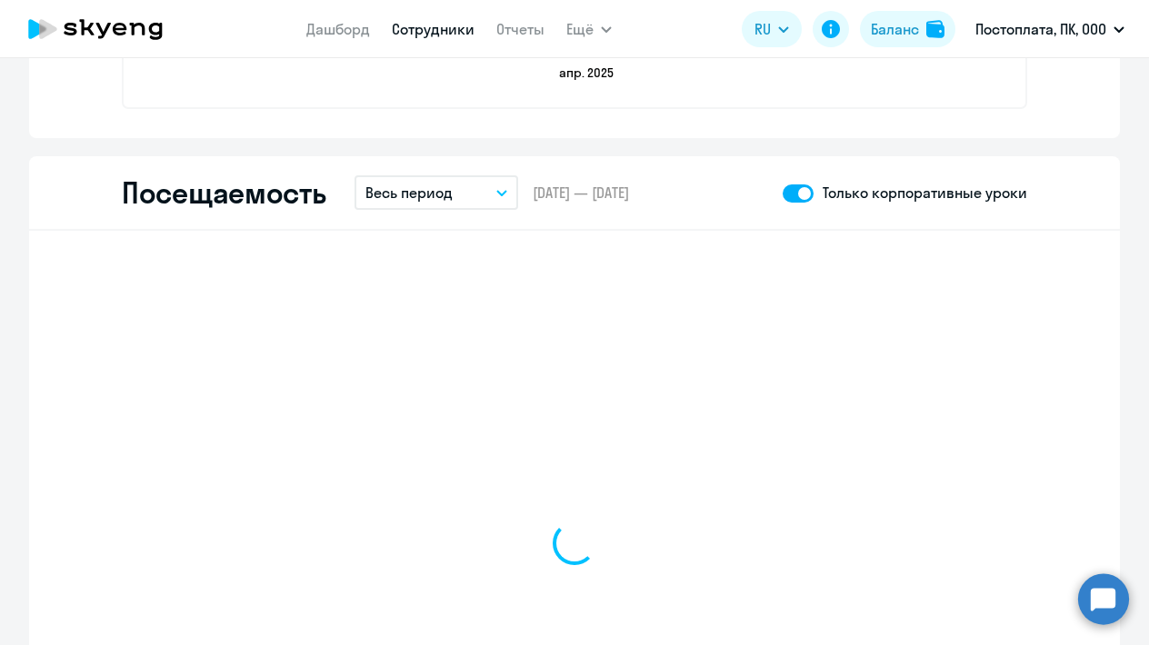
click at [456, 192] on button "Весь период" at bounding box center [437, 192] width 164 height 35
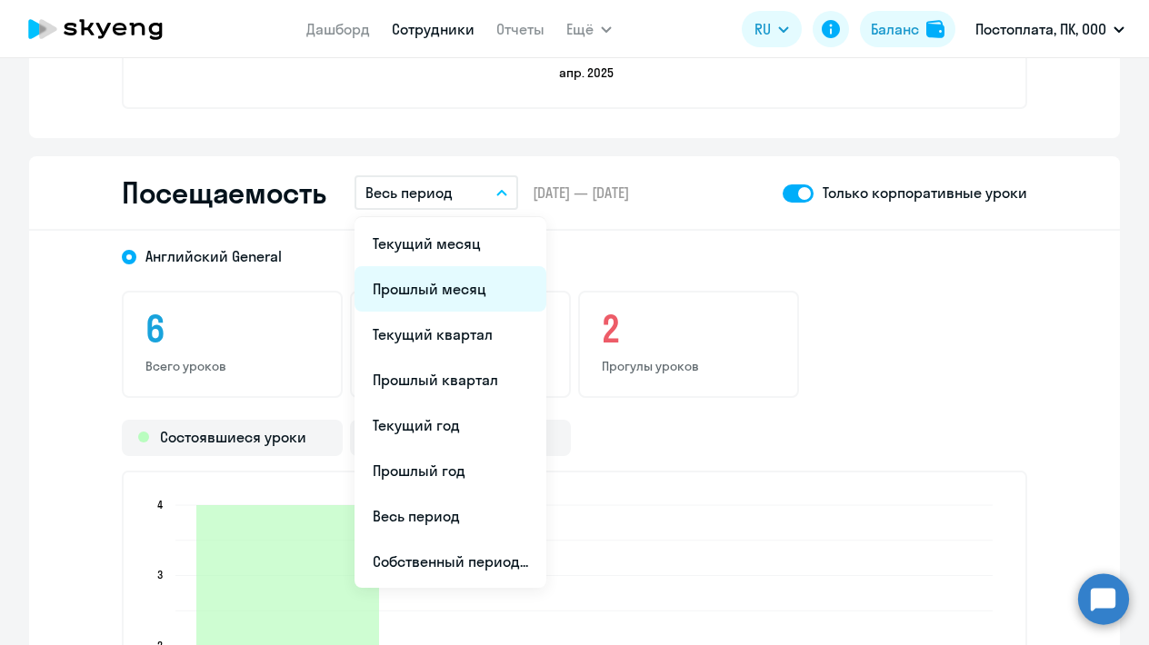
click at [437, 293] on li "Прошлый месяц" at bounding box center [451, 288] width 192 height 45
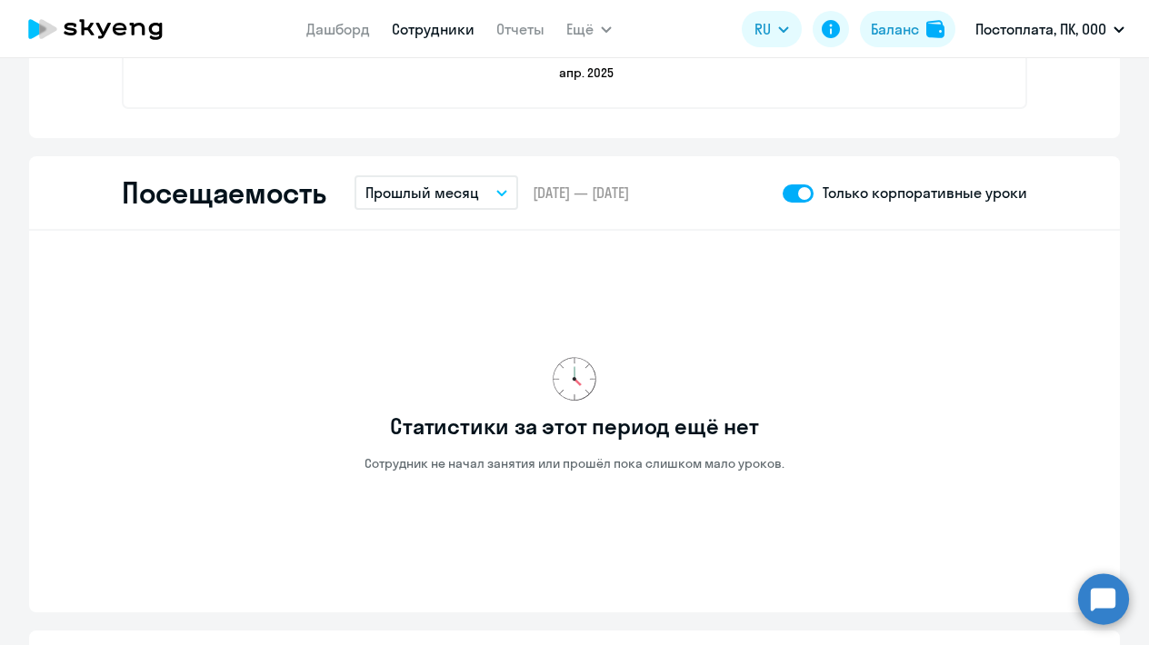
click at [418, 29] on link "Сотрудники" at bounding box center [433, 29] width 83 height 18
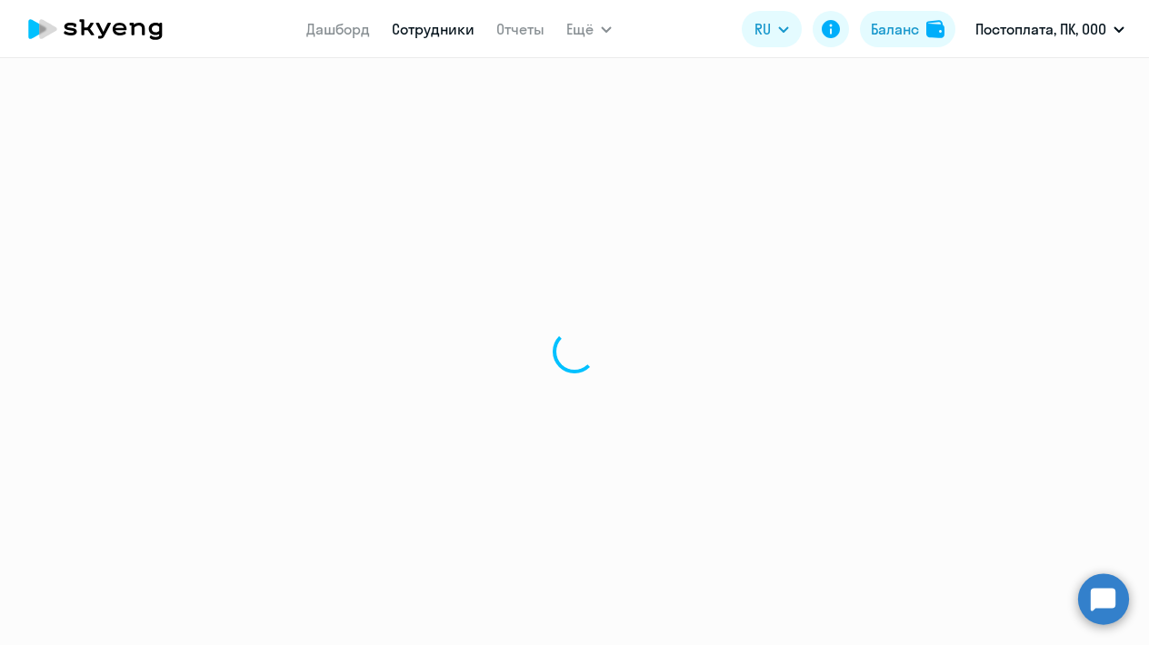
select select "30"
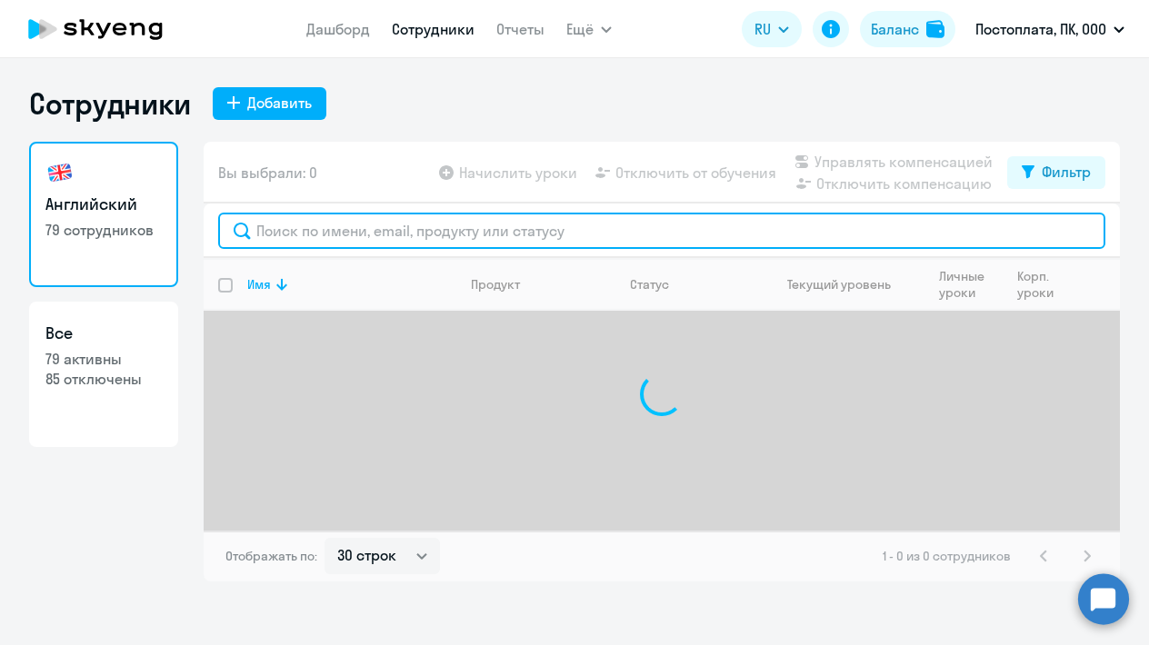
click at [322, 233] on input "text" at bounding box center [661, 231] width 887 height 36
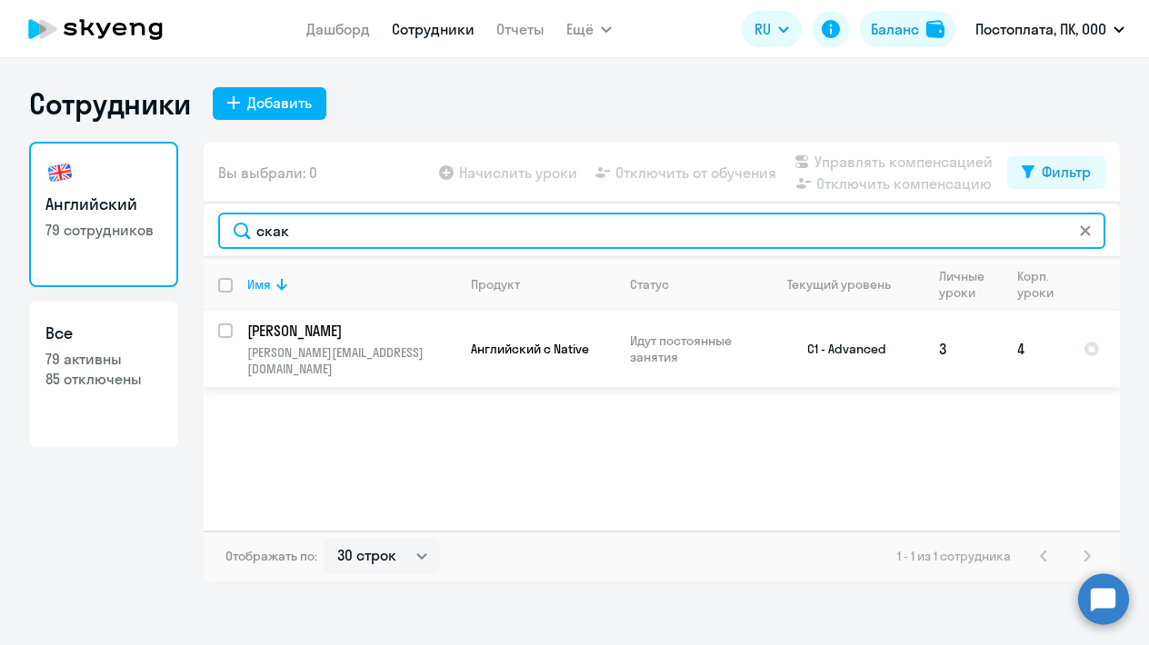
type input "скак"
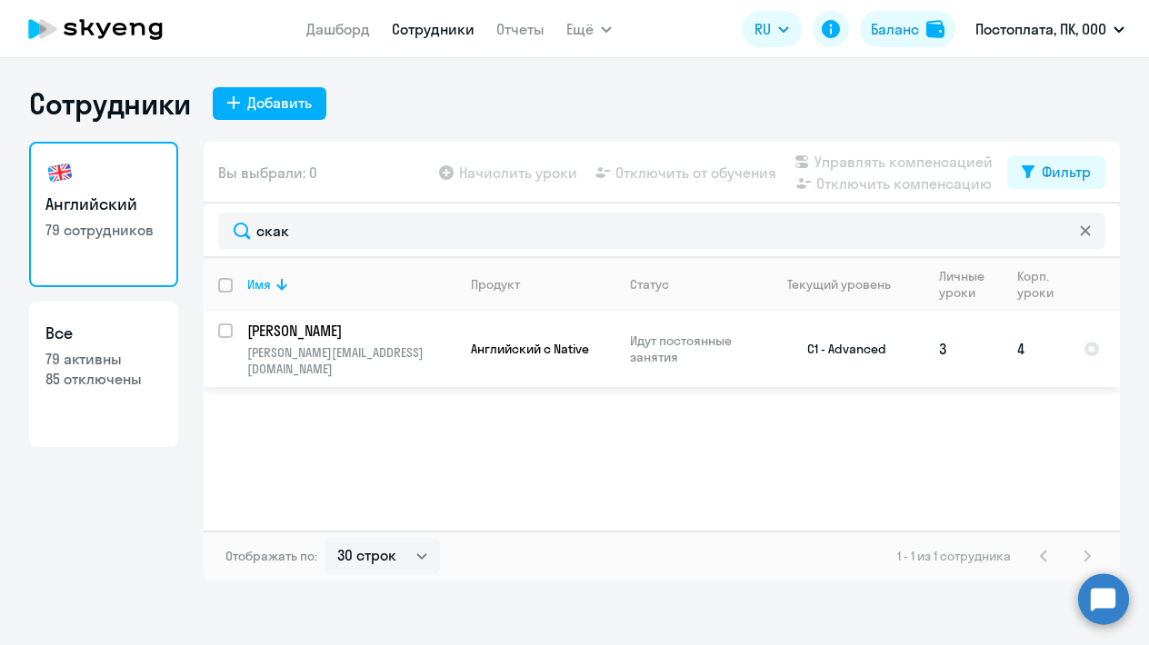
click at [282, 331] on p "[PERSON_NAME]" at bounding box center [349, 331] width 205 height 20
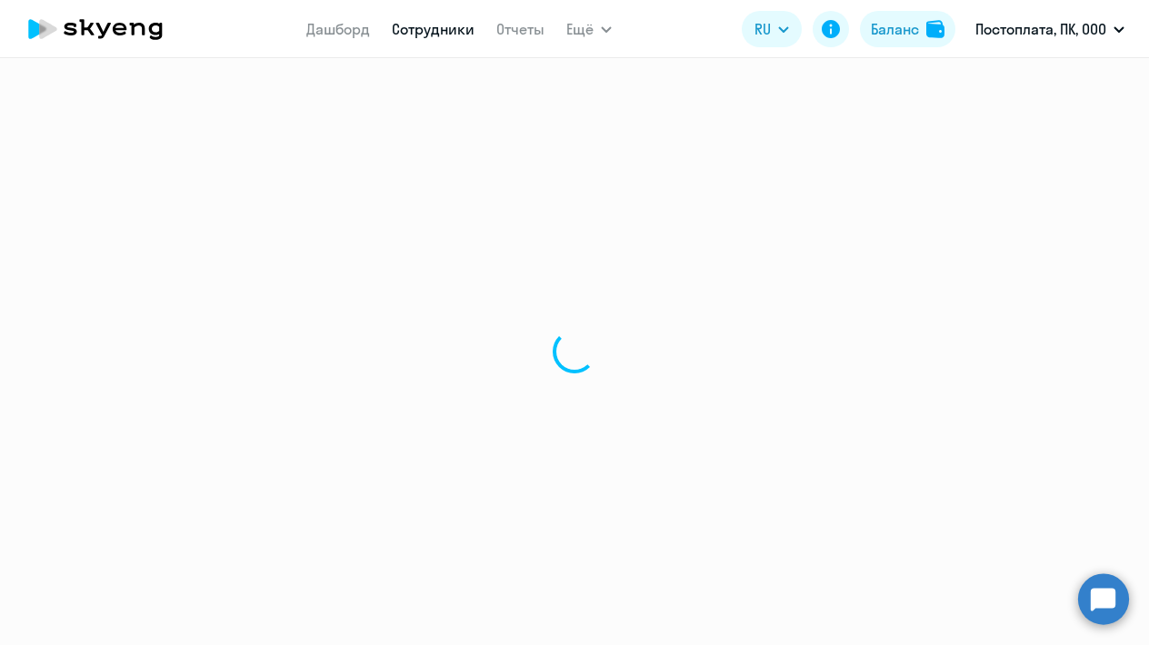
select select "english"
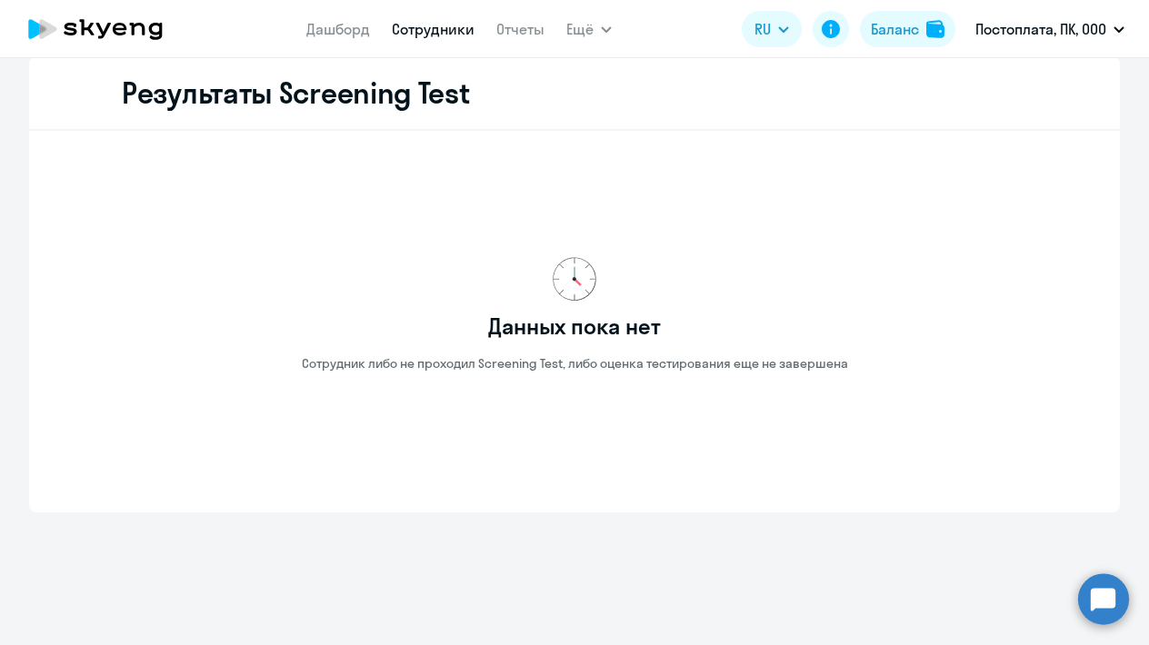
scroll to position [3107, 0]
